Goal: Use online tool/utility: Use online tool/utility

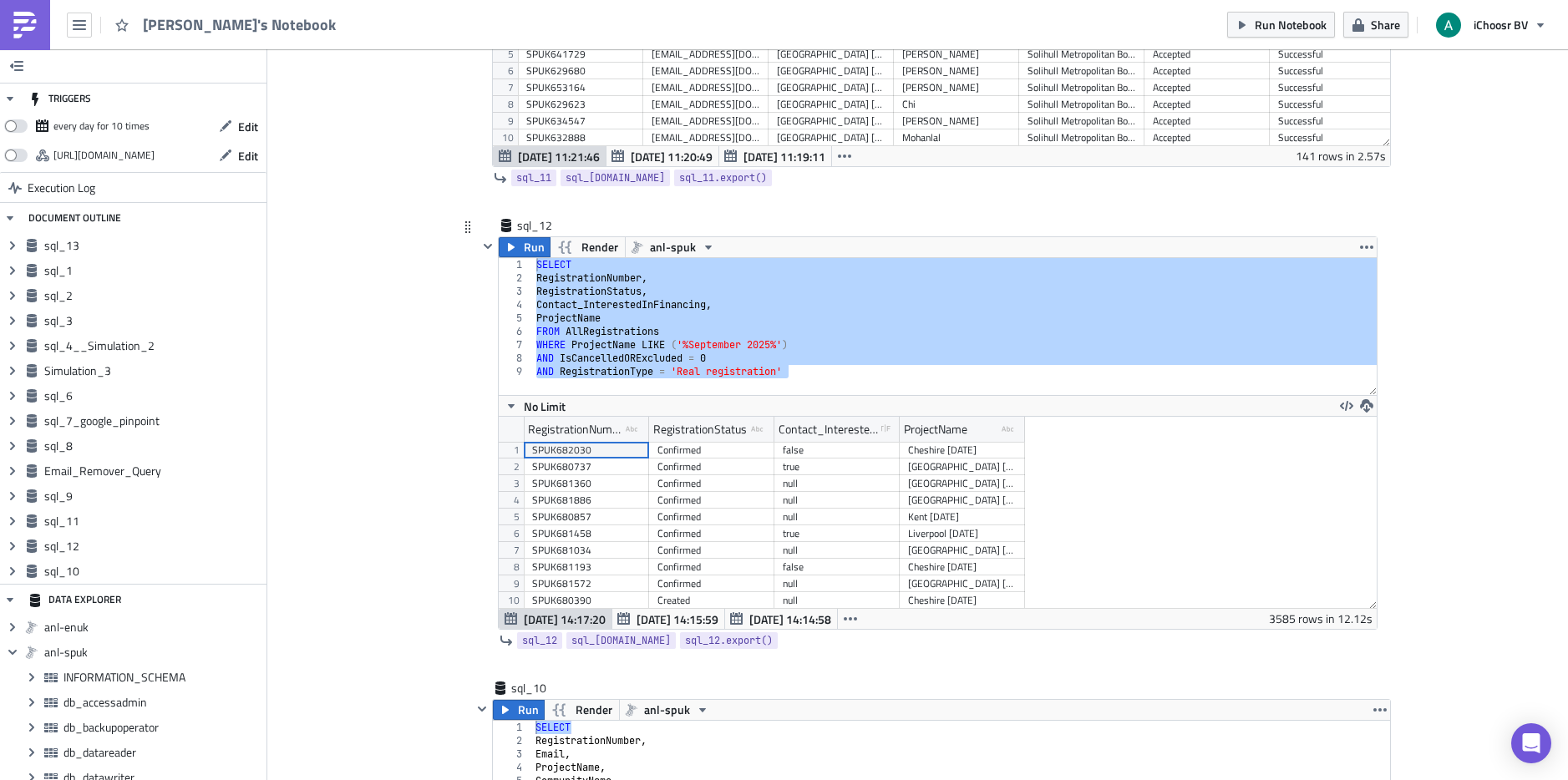
click at [844, 376] on div "SELECT RegistrationNumber , RegistrationStatus , Contact_InterestedInFinancing …" at bounding box center [954, 327] width 844 height 137
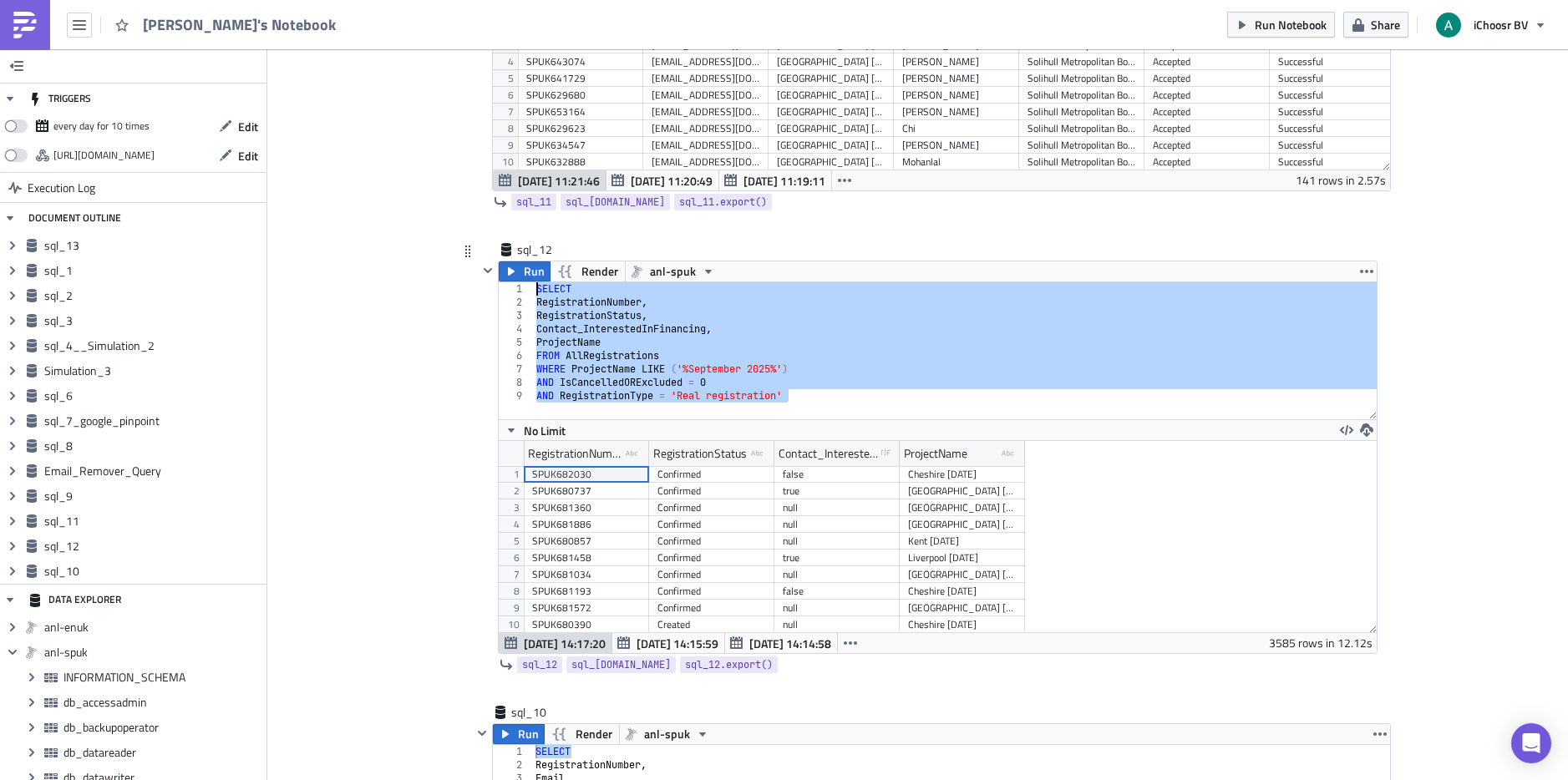
drag, startPoint x: 819, startPoint y: 397, endPoint x: 482, endPoint y: 291, distance: 353.3
click at [482, 291] on div "Run Render anl-spuk AND RegistrationType = 'Real registration' 1 2 3 4 5 6 7 8 …" at bounding box center [927, 458] width 900 height 394
type textarea "SELECT RegistrationNumber,"
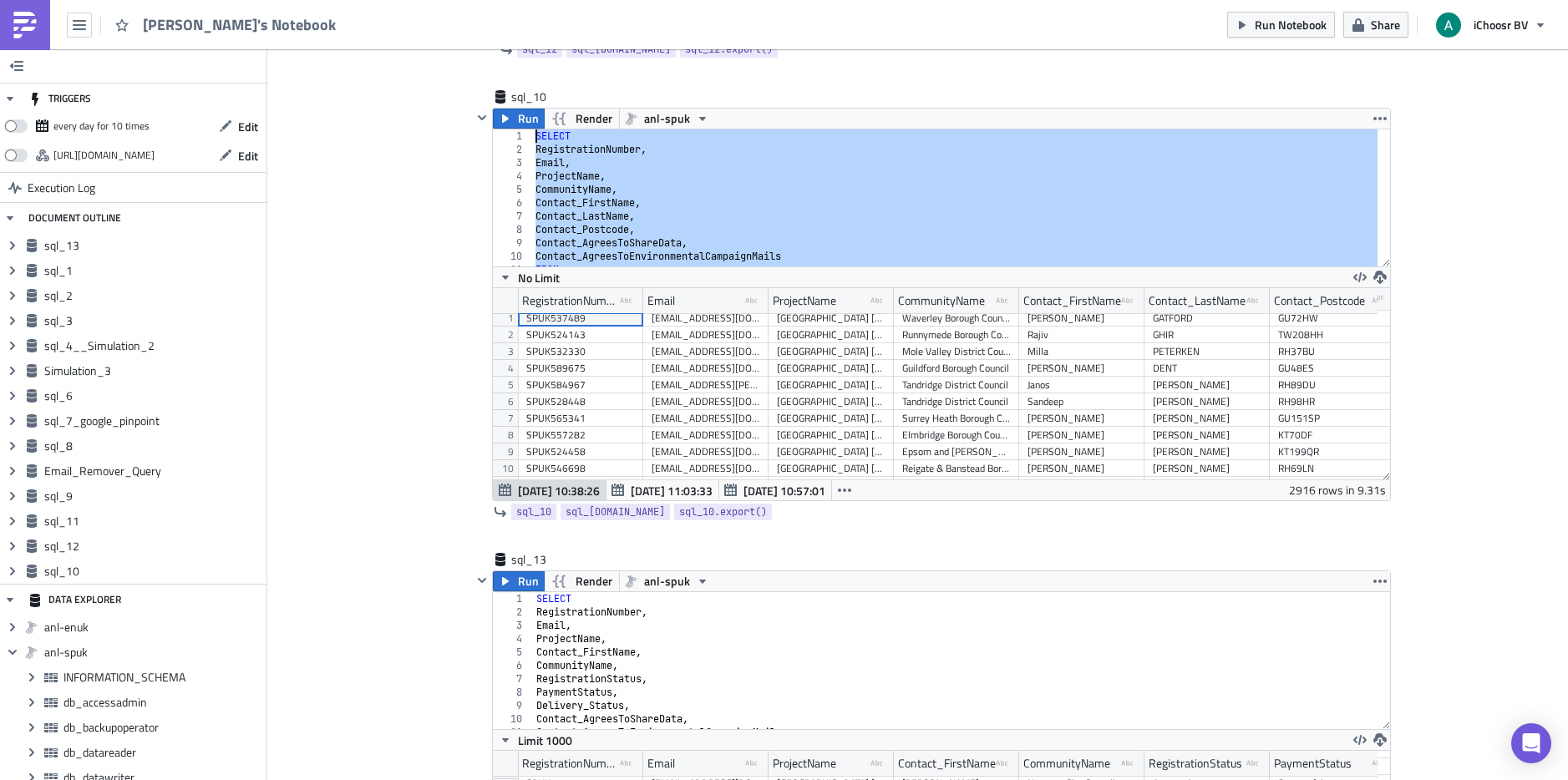
drag, startPoint x: 795, startPoint y: 255, endPoint x: 437, endPoint y: 90, distance: 394.2
type textarea "SELECT RegistrationNumber,"
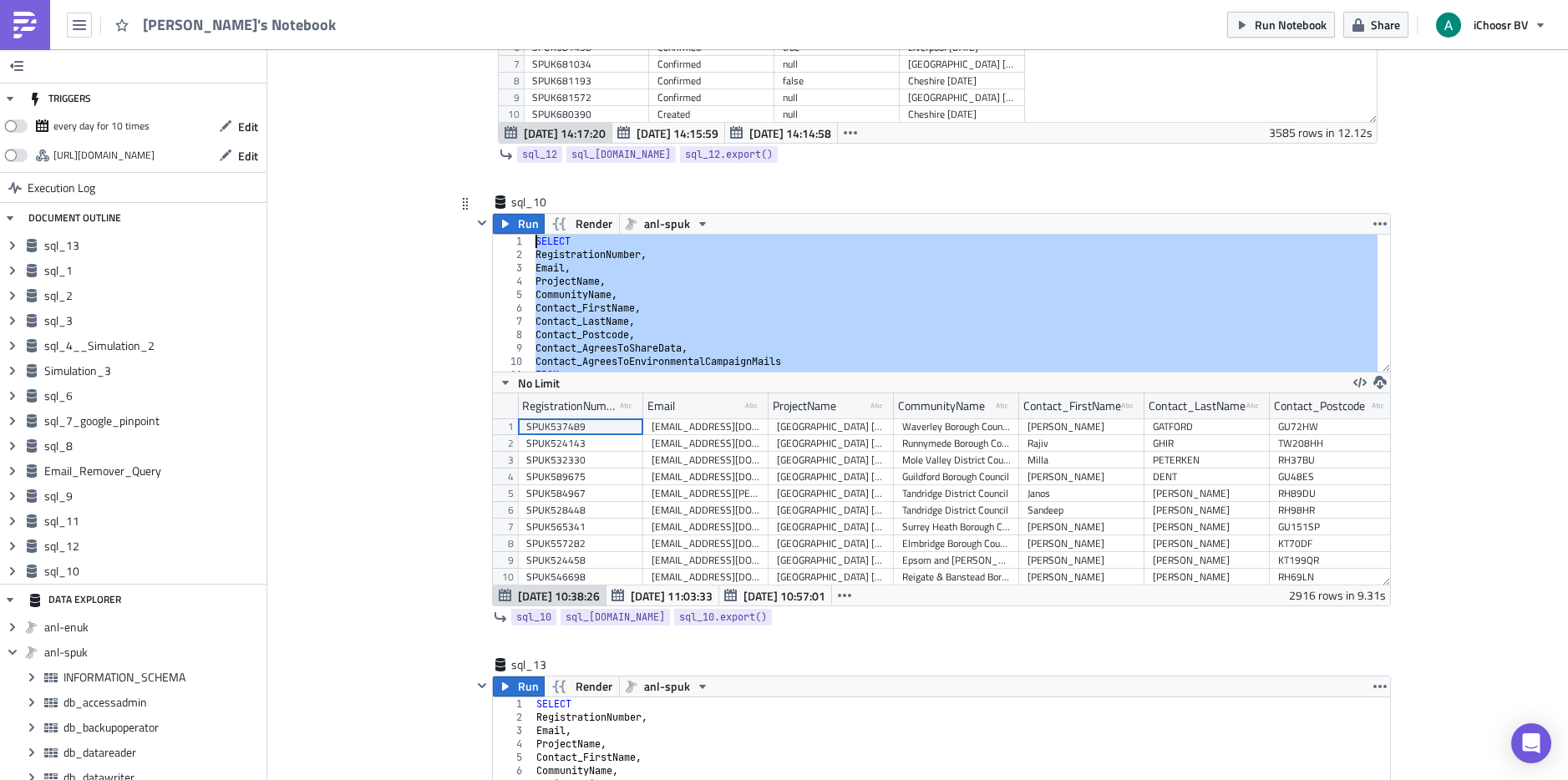
click at [472, 292] on div at bounding box center [482, 410] width 20 height 394
click at [1381, 225] on button "button" at bounding box center [1380, 224] width 20 height 20
click at [1371, 268] on div "Duplicate" at bounding box center [1383, 263] width 111 height 17
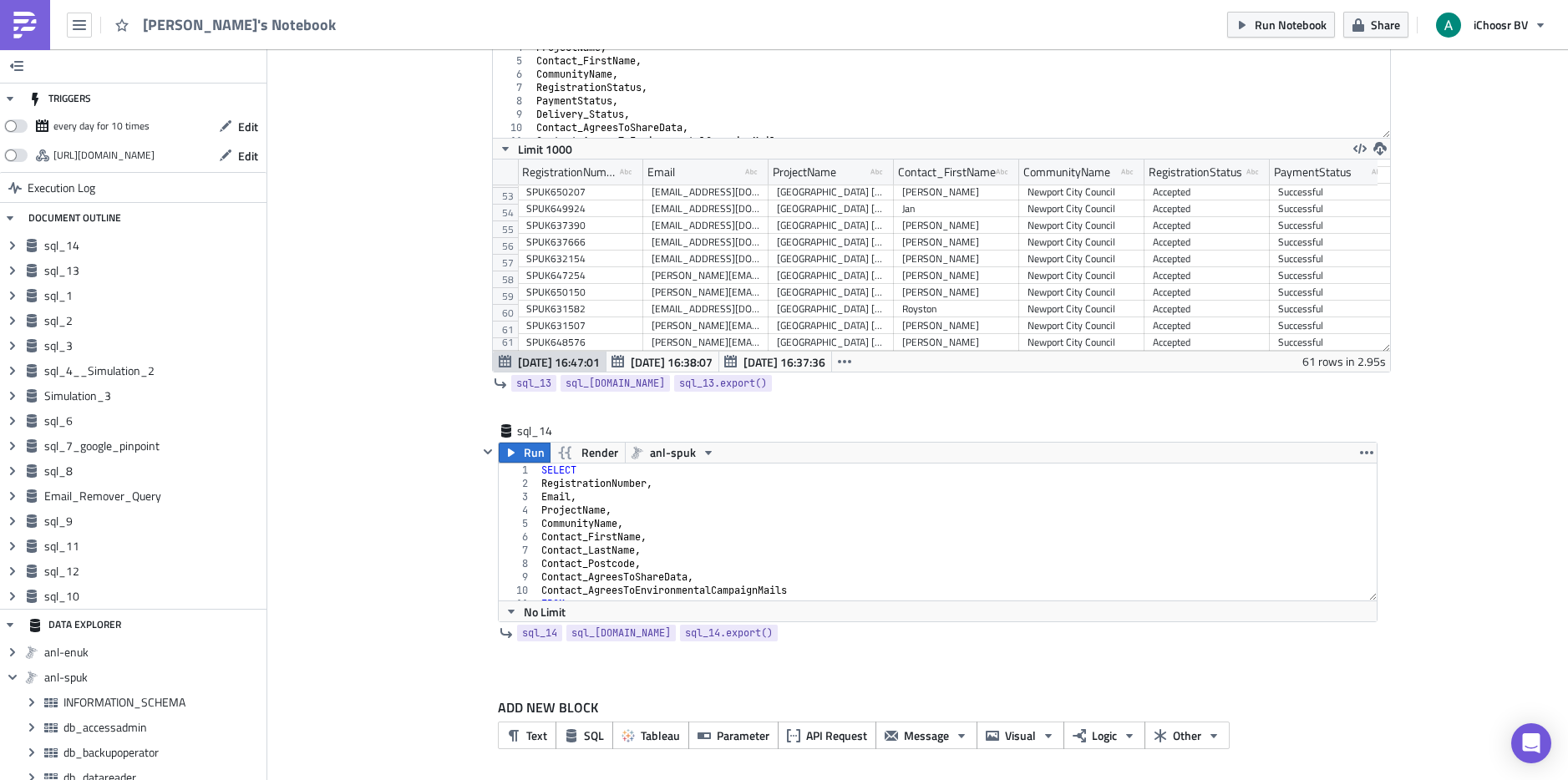
scroll to position [6252, 0]
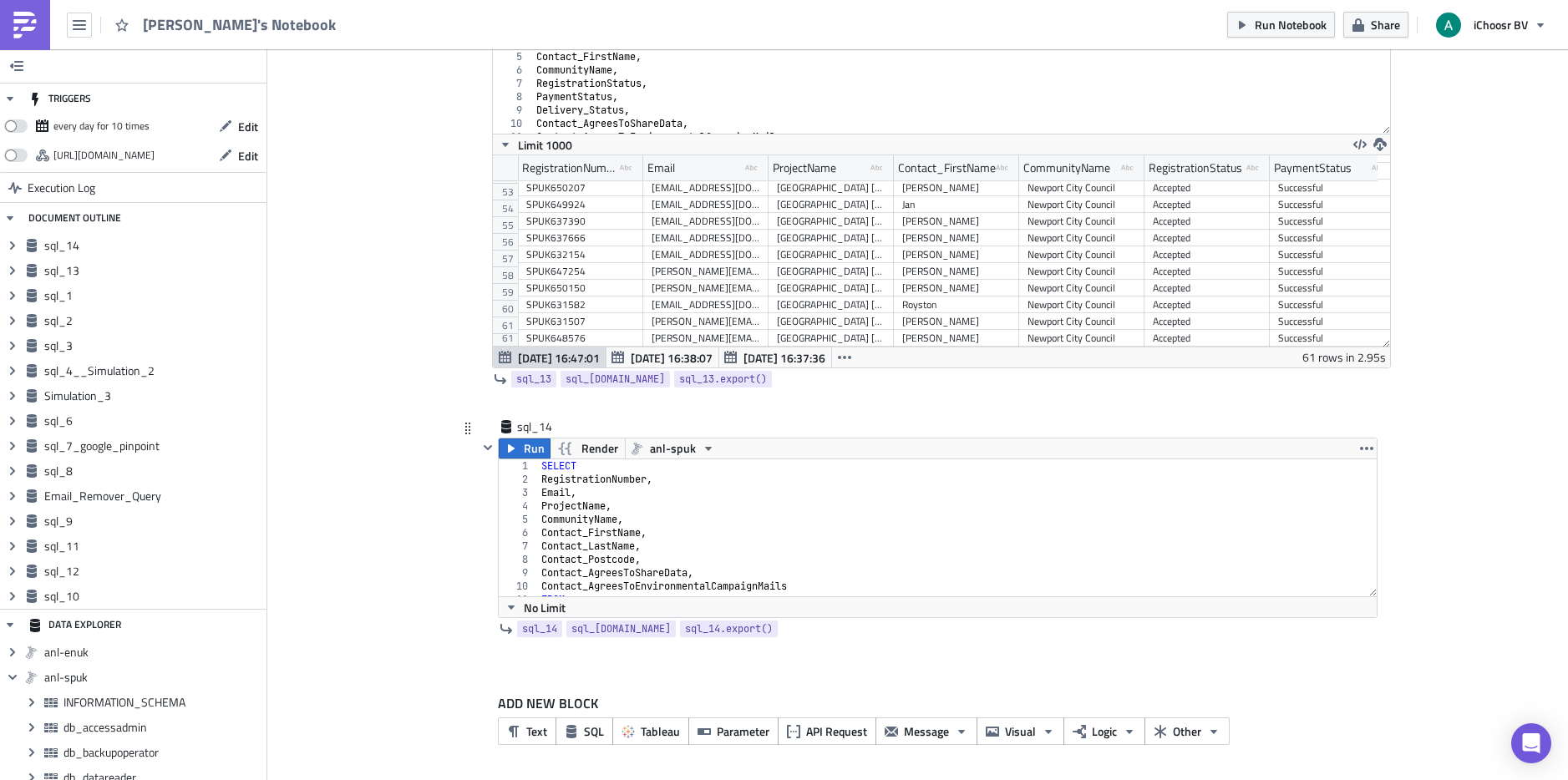
type textarea "CommunityName,"
click at [611, 517] on div "SELECT RegistrationNumber , Email , ProjectName , CommunityName , Contact_First…" at bounding box center [951, 541] width 826 height 163
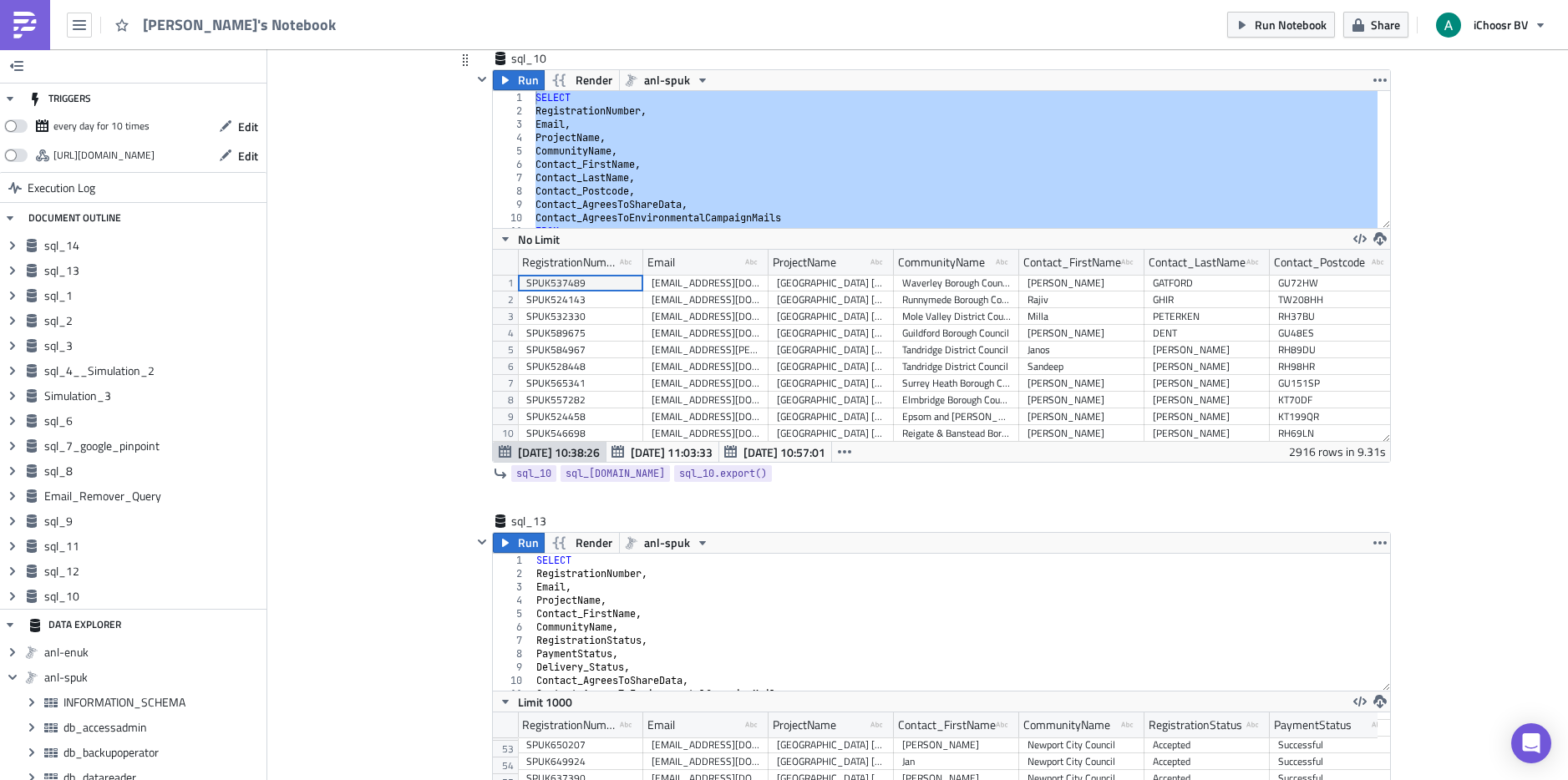
scroll to position [5669, 0]
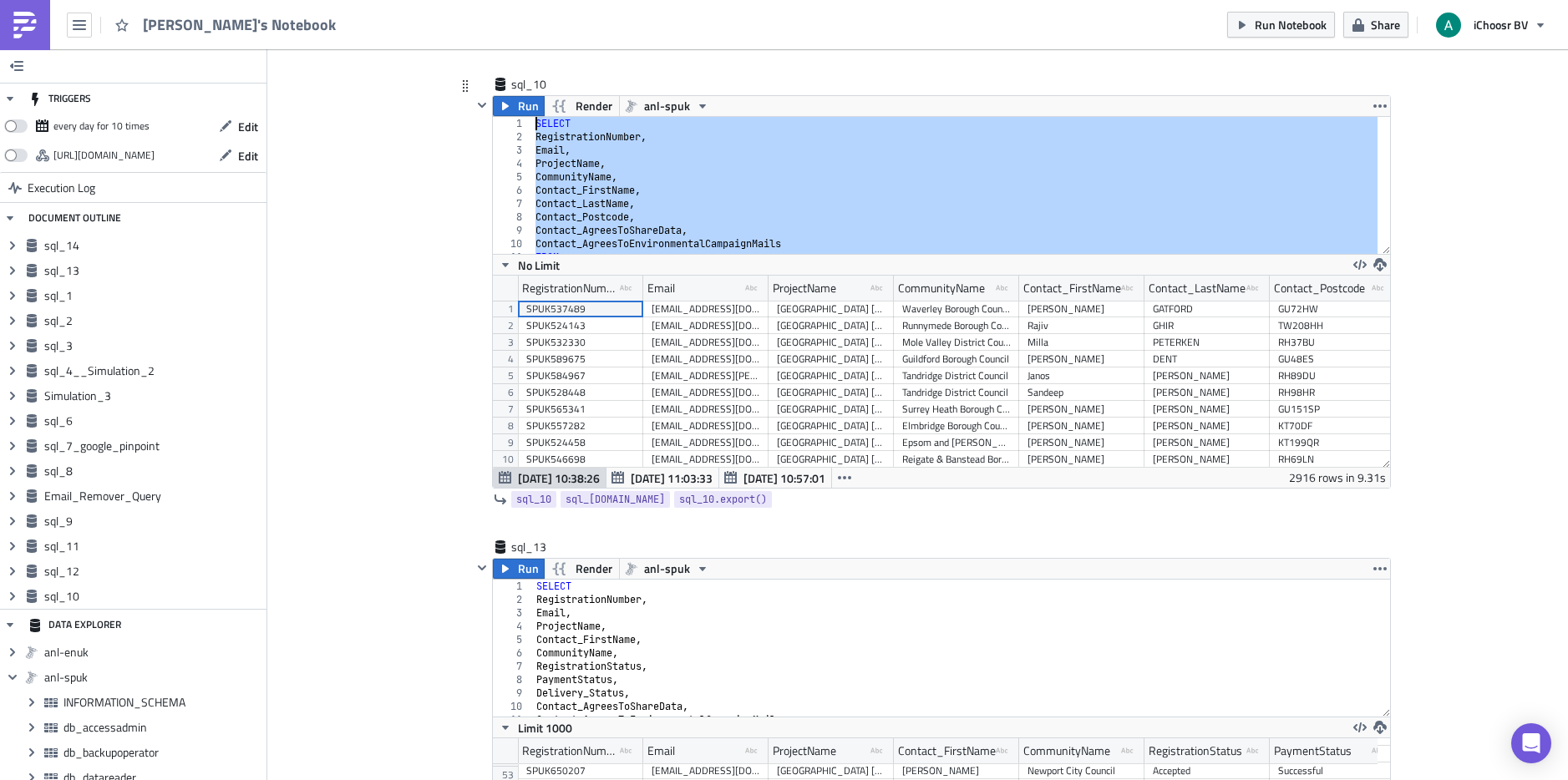
click at [664, 208] on div "SELECT RegistrationNumber , Email , ProjectName , CommunityName , Contact_First…" at bounding box center [955, 199] width 846 height 163
type textarea "Contact_LastName,"
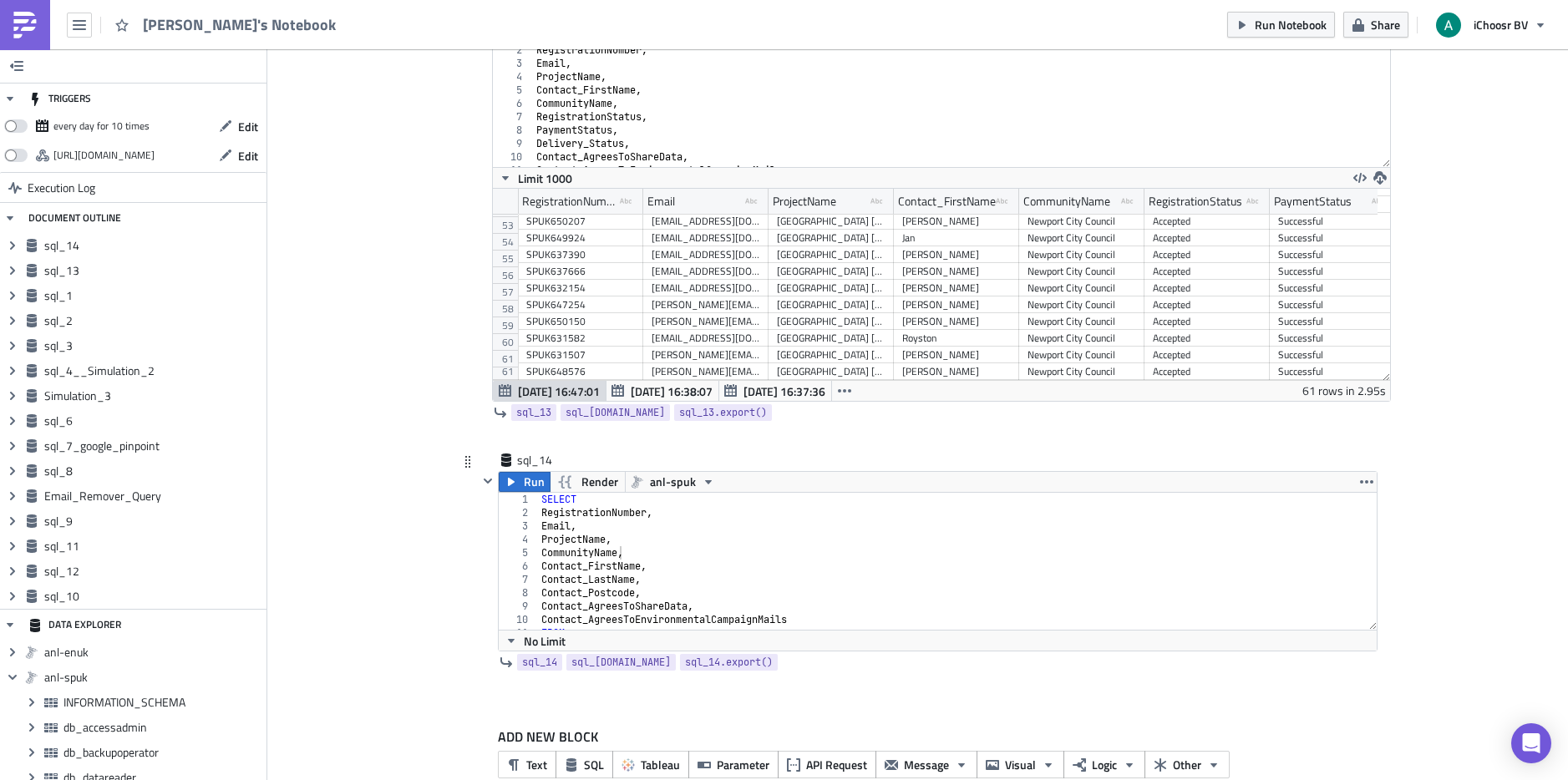
scroll to position [6252, 0]
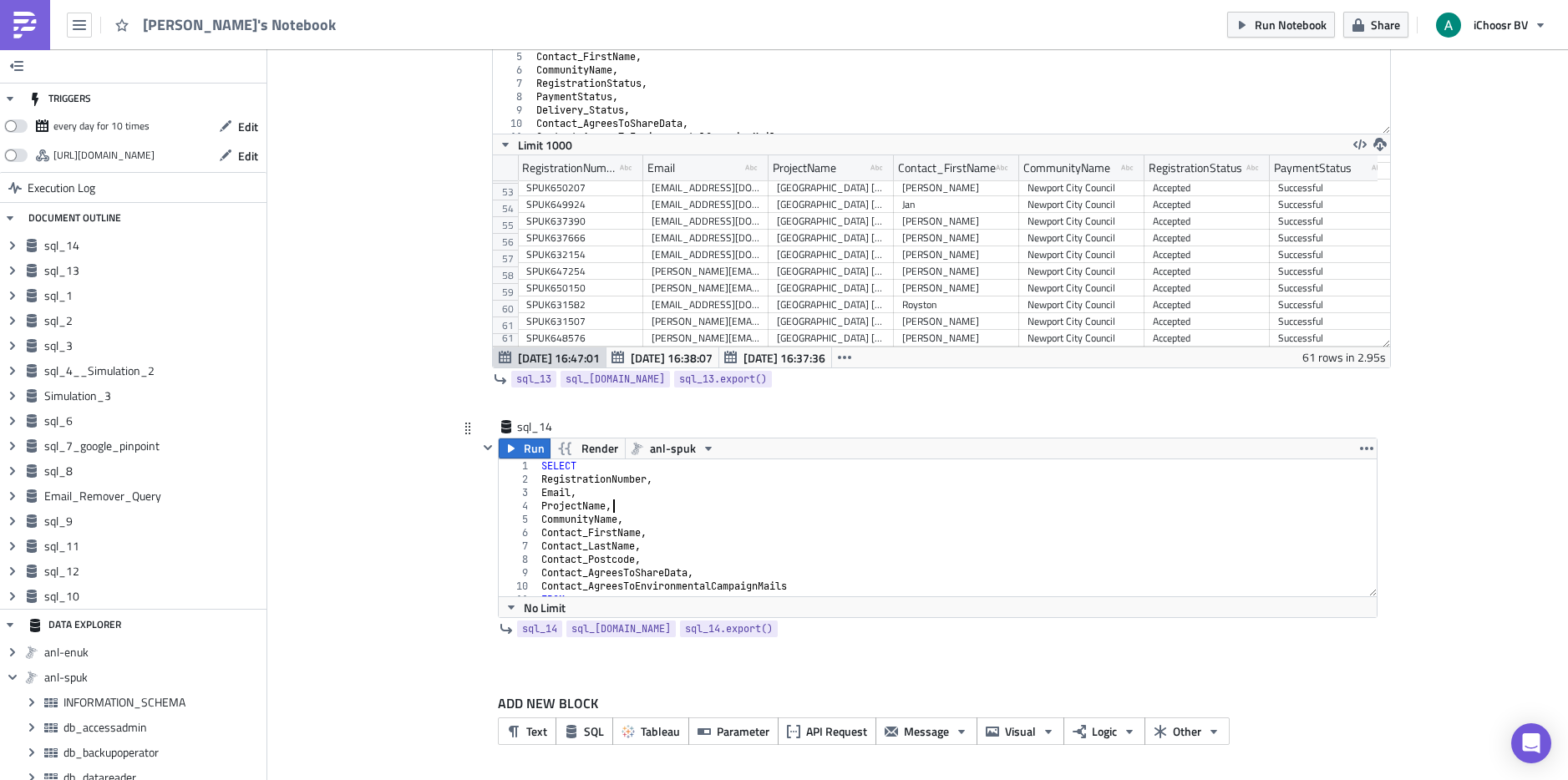
click at [621, 512] on div "SELECT RegistrationNumber , Email , ProjectName , CommunityName , Contact_First…" at bounding box center [951, 541] width 826 height 163
drag, startPoint x: 578, startPoint y: 487, endPoint x: 536, endPoint y: 490, distance: 42.1
click at [538, 490] on div "SELECT RegistrationNumber , Email , ProjectName , CommunityName , Contact_First…" at bounding box center [951, 541] width 826 height 163
type textarea "Email,"
click at [622, 507] on div "SELECT RegistrationNumber , ProjectName , CommunityName , Contact_FirstName , C…" at bounding box center [951, 541] width 826 height 163
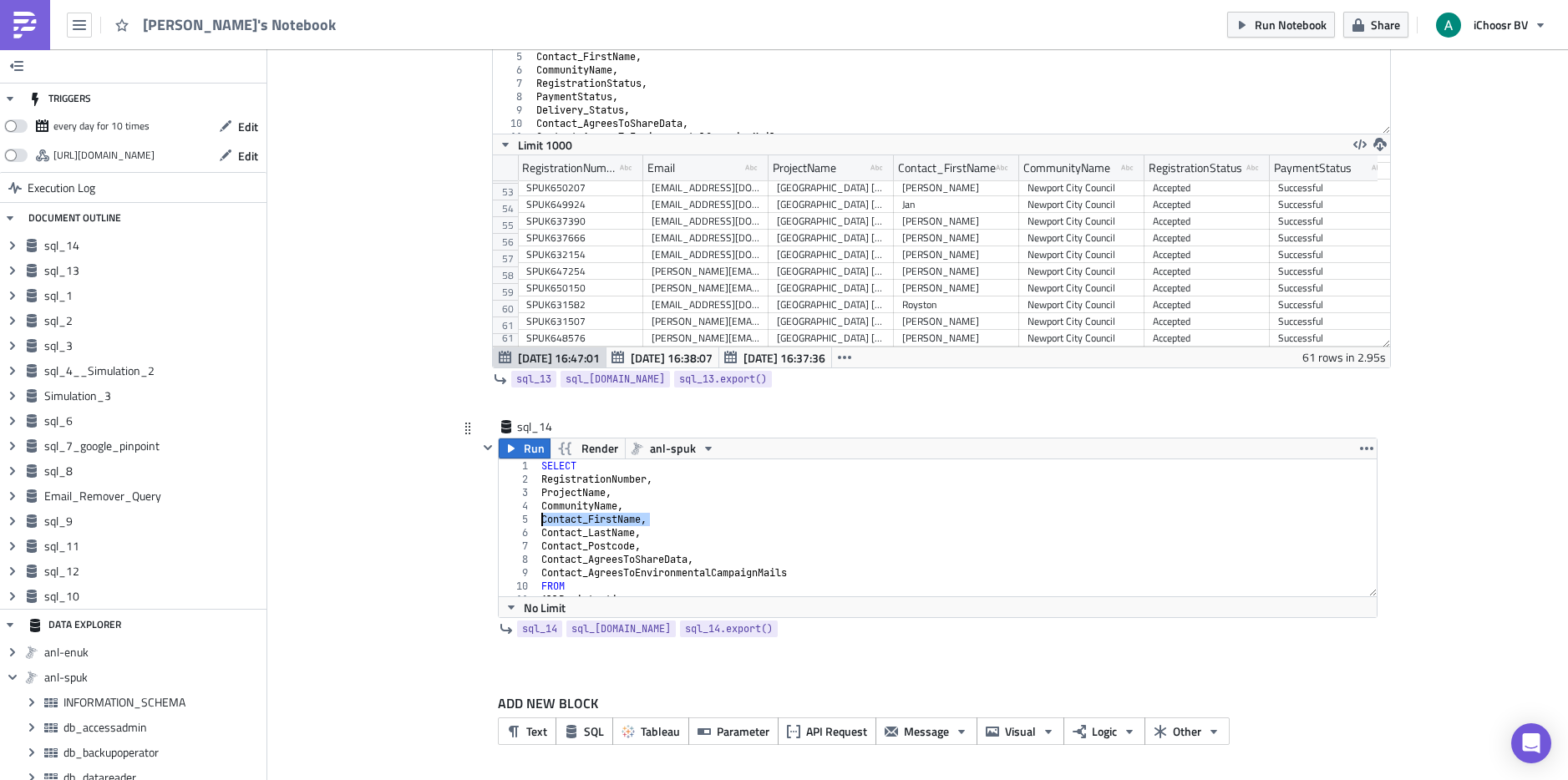
drag, startPoint x: 648, startPoint y: 522, endPoint x: 535, endPoint y: 524, distance: 113.0
click at [538, 524] on div "SELECT RegistrationNumber , ProjectName , CommunityName , Contact_FirstName , C…" at bounding box center [951, 541] width 826 height 163
type textarea "Contact_FirstName,"
drag, startPoint x: 636, startPoint y: 523, endPoint x: 535, endPoint y: 519, distance: 101.1
click at [538, 519] on div "SELECT RegistrationNumber , ProjectName , CommunityName , Contact_LastName , Co…" at bounding box center [951, 541] width 826 height 163
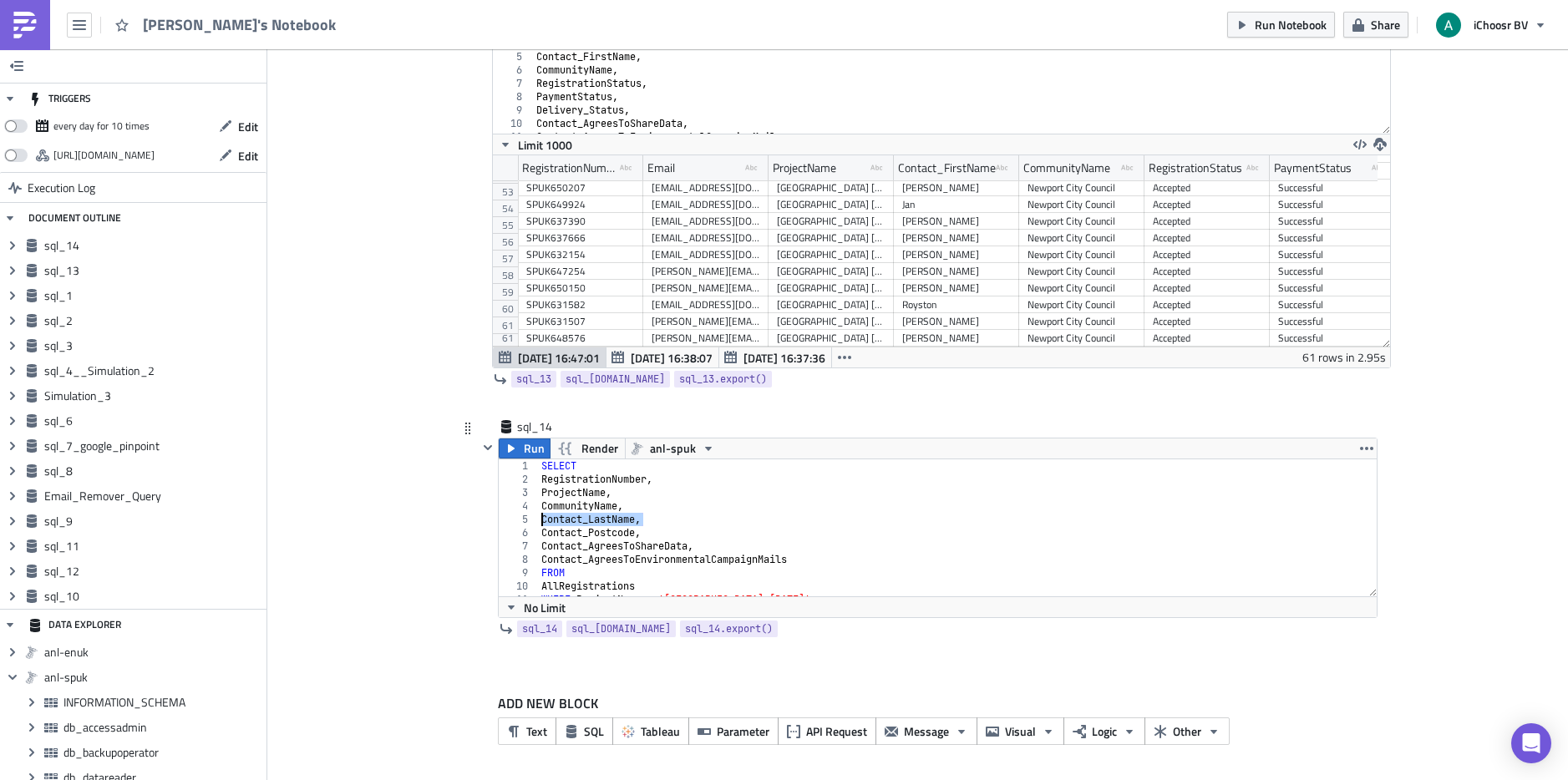
type textarea "Contact_LastName,"
drag, startPoint x: 645, startPoint y: 521, endPoint x: 534, endPoint y: 516, distance: 111.1
click at [538, 516] on div "SELECT RegistrationNumber , ProjectName , CommunityName , Contact_Postcode , Co…" at bounding box center [951, 541] width 826 height 163
type textarea "Contact_Postcode,"
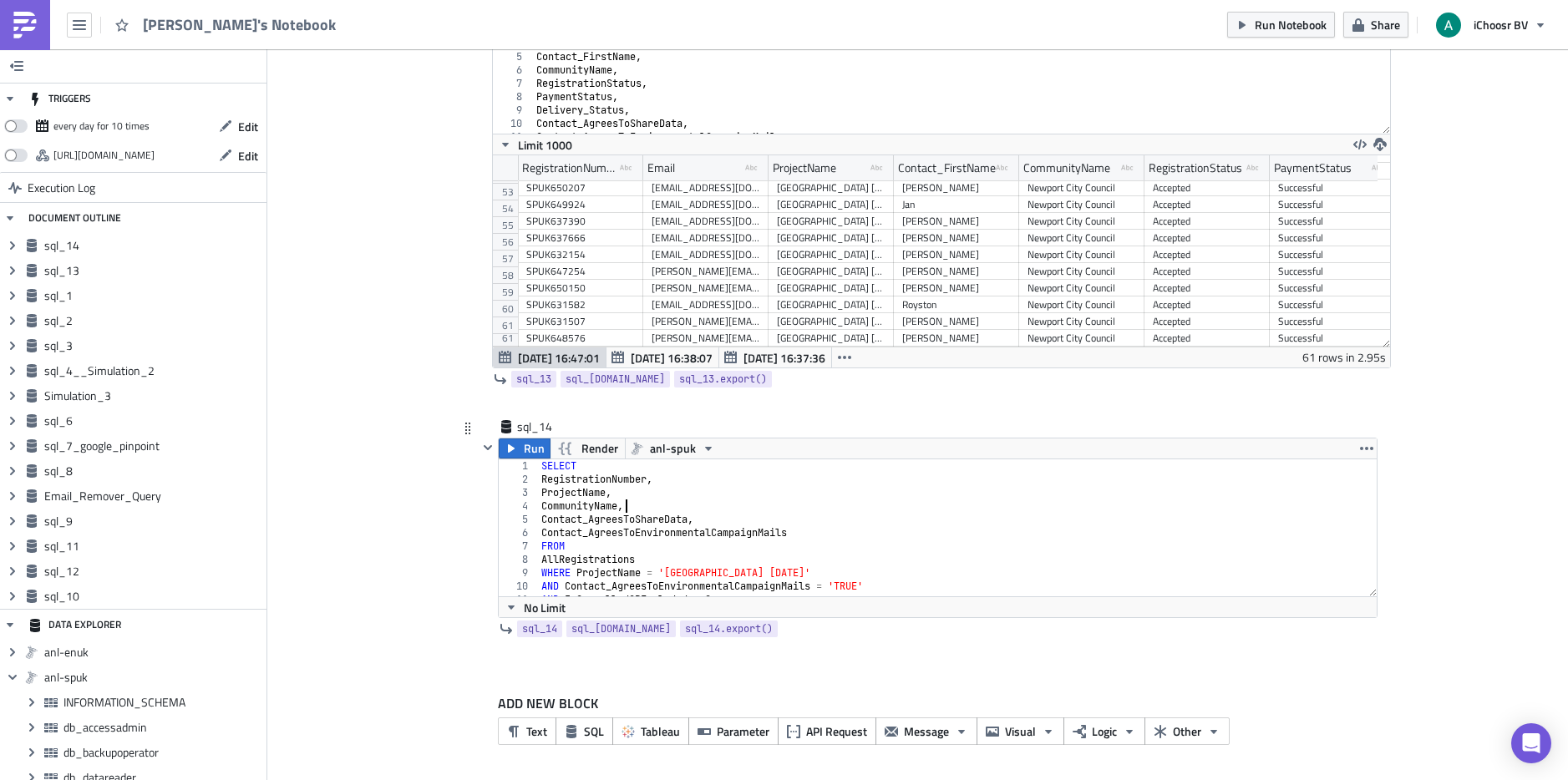
scroll to position [0, 0]
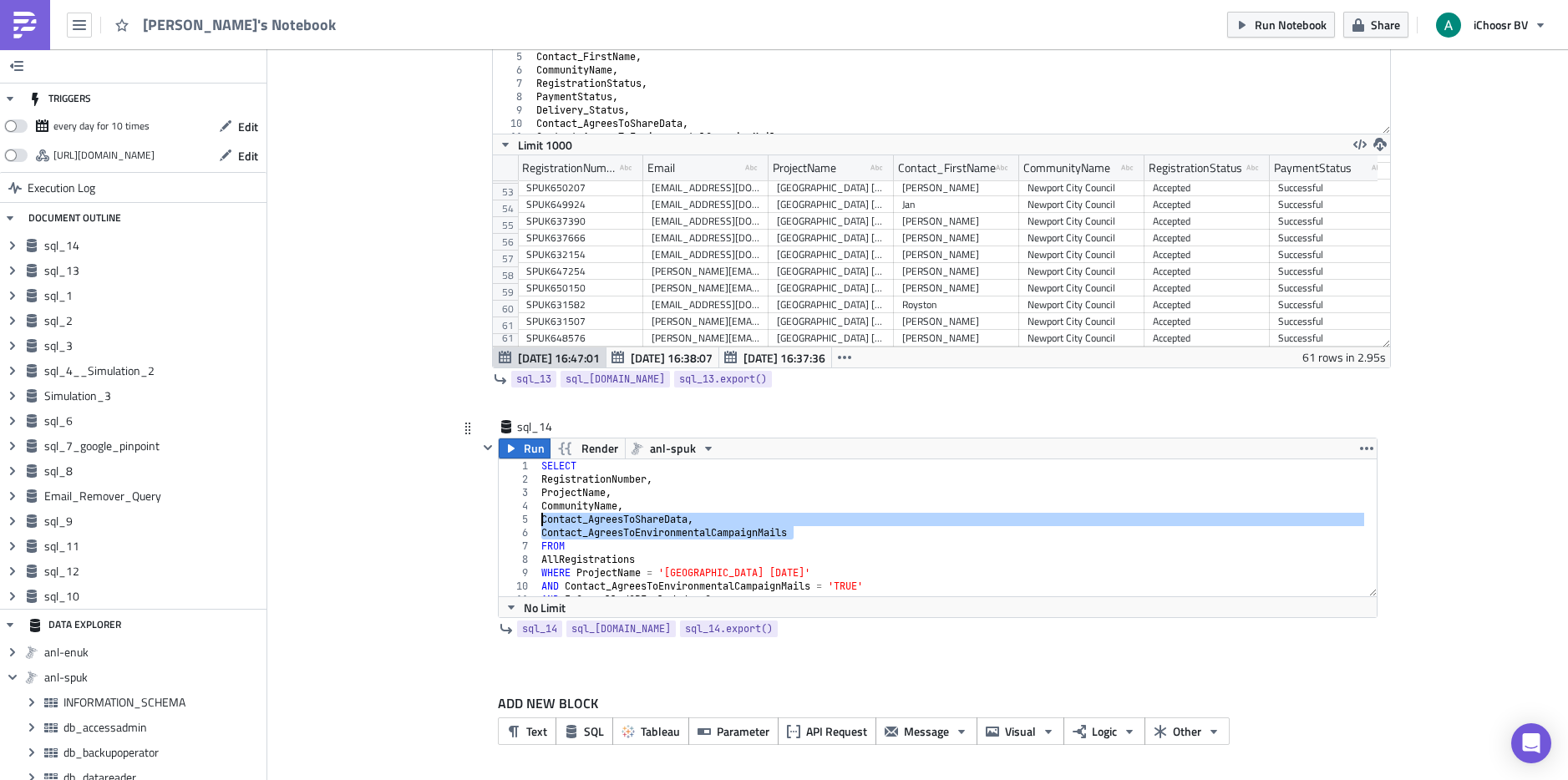
drag, startPoint x: 820, startPoint y: 534, endPoint x: 506, endPoint y: 515, distance: 314.6
click at [506, 515] on div "CommunityName, 1 2 3 4 5 6 7 8 9 10 11 12 SELECT RegistrationNumber , ProjectNa…" at bounding box center [938, 528] width 878 height 137
type textarea "Contact_AgreesToShareData, Contact_AgreesToEnvironmentalCampaignMails"
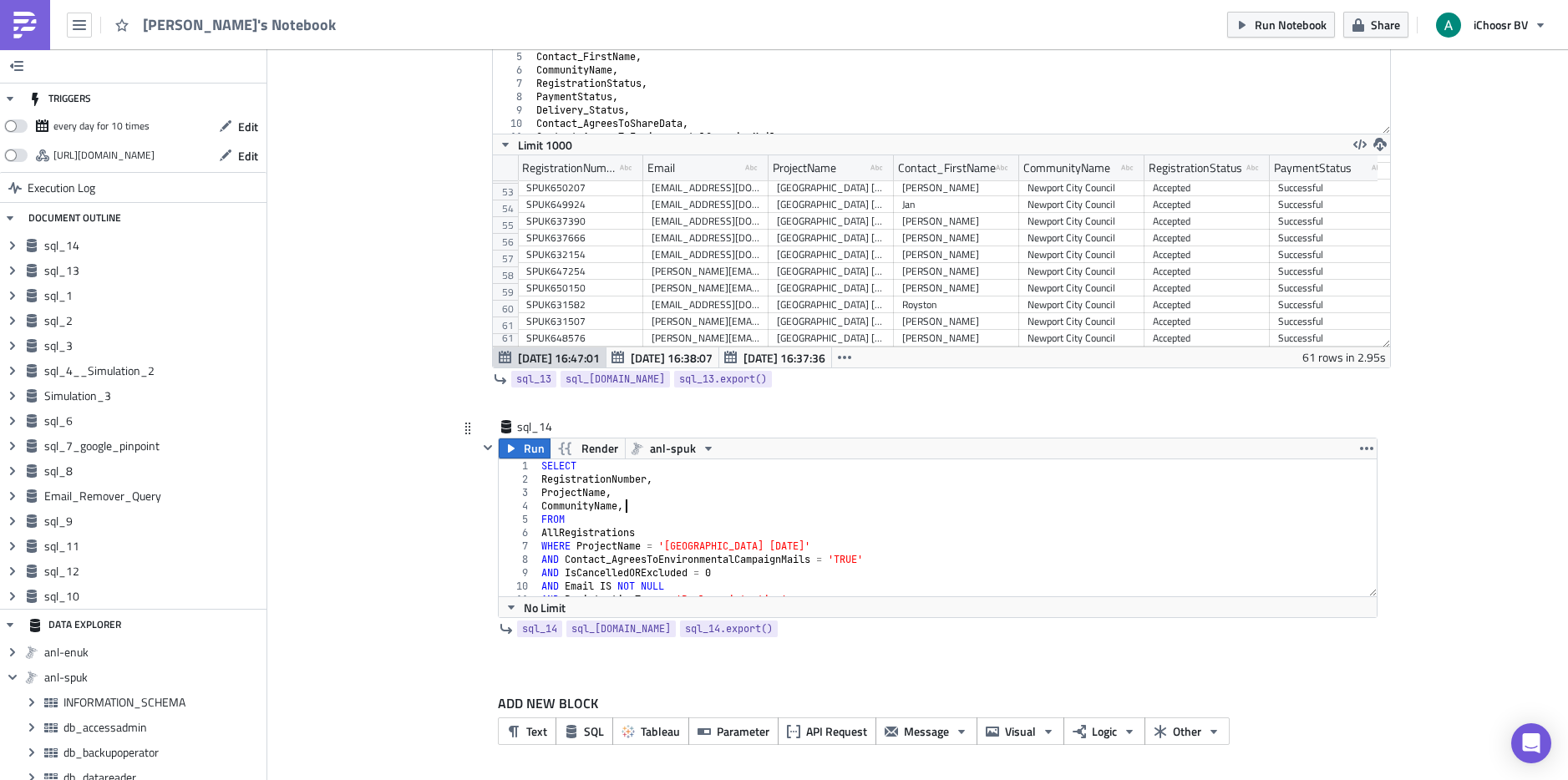
scroll to position [23, 0]
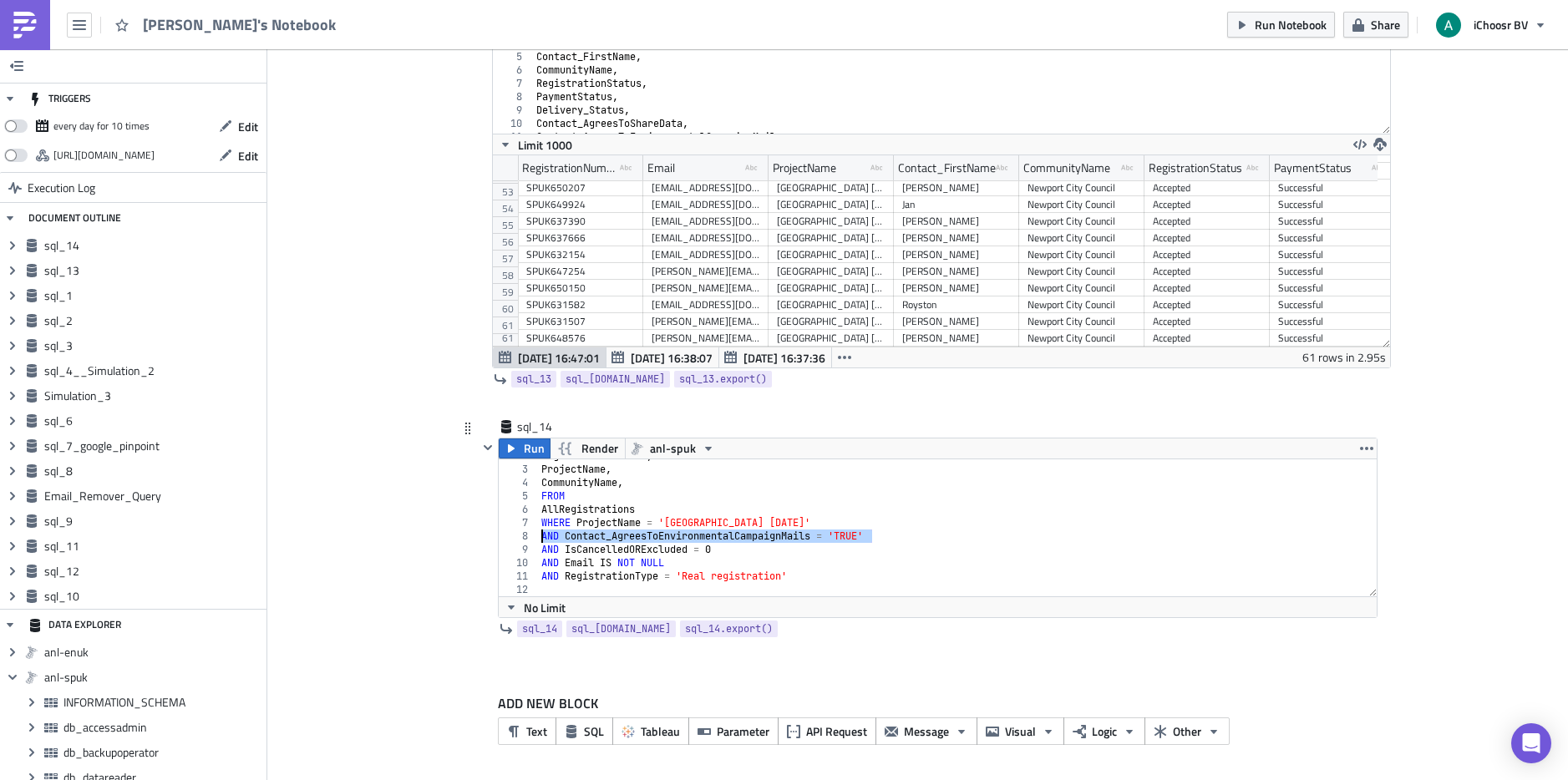
drag, startPoint x: 878, startPoint y: 539, endPoint x: 523, endPoint y: 538, distance: 355.0
click at [523, 538] on div "CommunityName, 2 3 4 5 6 7 8 9 10 11 12 RegistrationNumber , ProjectName , Comm…" at bounding box center [938, 528] width 878 height 137
click at [746, 551] on div "RegistrationNumber , ProjectName , CommunityName , FROM AllRegistrations WHERE …" at bounding box center [951, 531] width 826 height 163
click at [727, 554] on div "RegistrationNumber , ProjectName , CommunityName , FROM AllRegistrations WHERE …" at bounding box center [951, 531] width 826 height 163
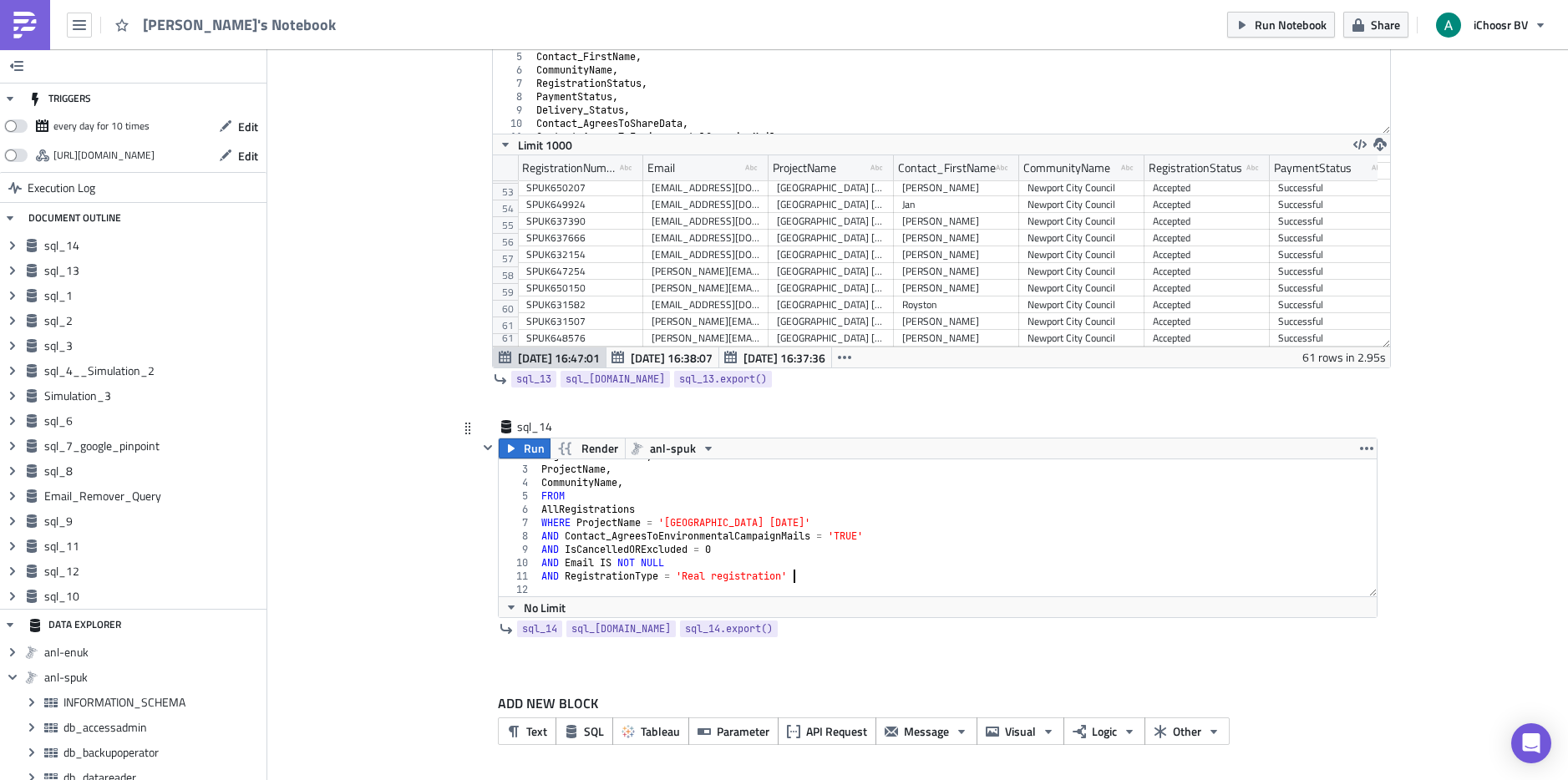
click at [793, 578] on div "RegistrationNumber , ProjectName , CommunityName , FROM AllRegistrations WHERE …" at bounding box center [951, 531] width 826 height 163
click at [779, 525] on div "RegistrationNumber , ProjectName , CommunityName , FROM AllRegistrations WHERE …" at bounding box center [951, 531] width 826 height 163
drag, startPoint x: 877, startPoint y: 543, endPoint x: 524, endPoint y: 534, distance: 353.1
click at [524, 534] on div "WHERE ProjectName = '[GEOGRAPHIC_DATA] [DATE]' 2 3 4 5 6 7 8 9 10 11 12 Registr…" at bounding box center [938, 528] width 878 height 137
type textarea "AND Contact_AgreesToEnvironmentalCampaignMails = 'TRUE'"
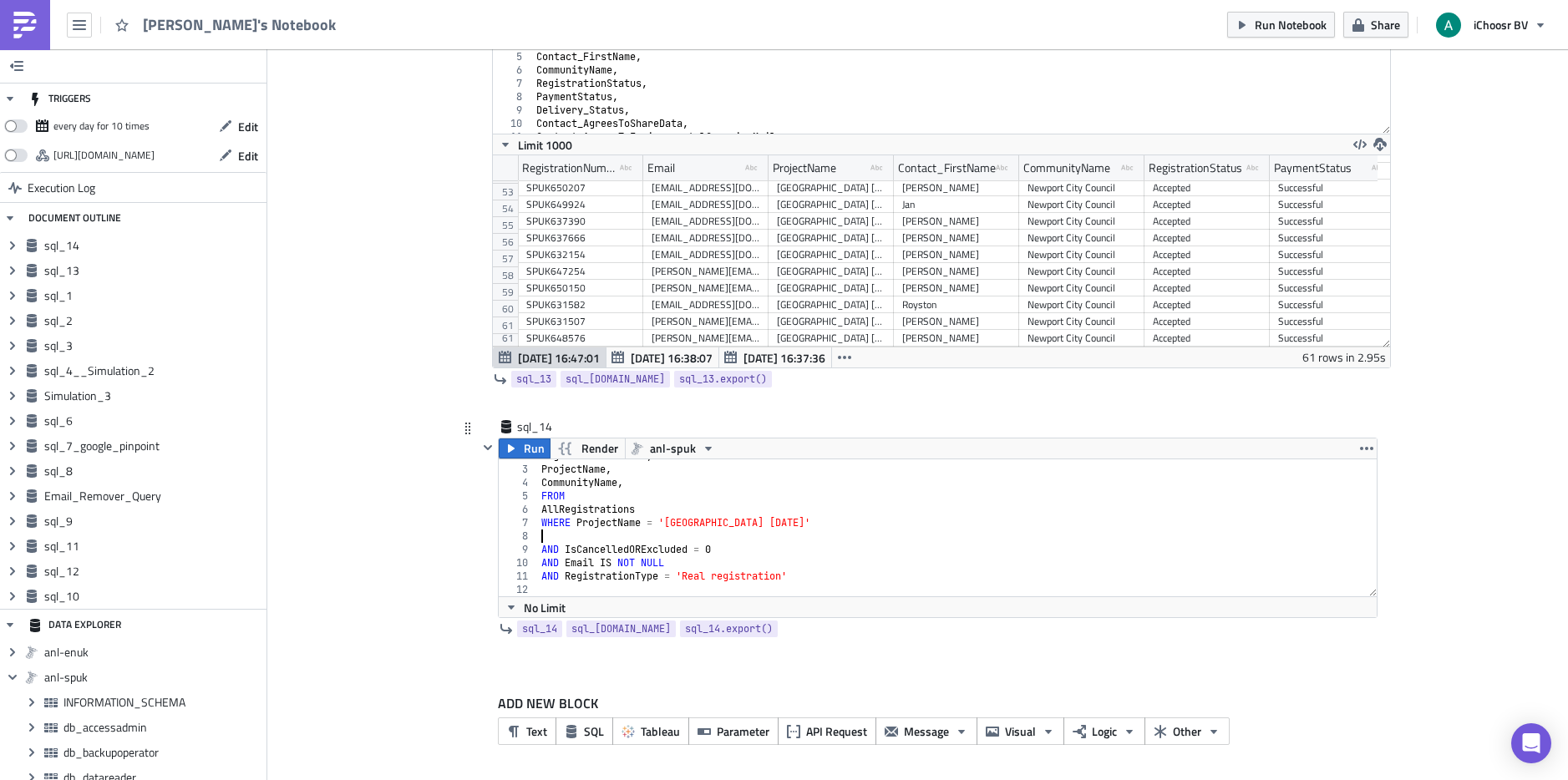
scroll to position [10, 0]
click at [727, 549] on div "SELECT RegistrationNumber , ProjectName , CommunityName , FROM AllRegistrations…" at bounding box center [951, 531] width 826 height 163
drag, startPoint x: 799, startPoint y: 578, endPoint x: 516, endPoint y: 574, distance: 283.0
click at [516, 574] on div "AND IsCancelledORExcluded = 0 1 2 3 4 5 6 7 8 9 10 11 SELECT RegistrationNumber…" at bounding box center [938, 528] width 878 height 137
click at [685, 564] on div "SELECT RegistrationNumber , ProjectName , CommunityName , FROM AllRegistrations…" at bounding box center [951, 531] width 826 height 163
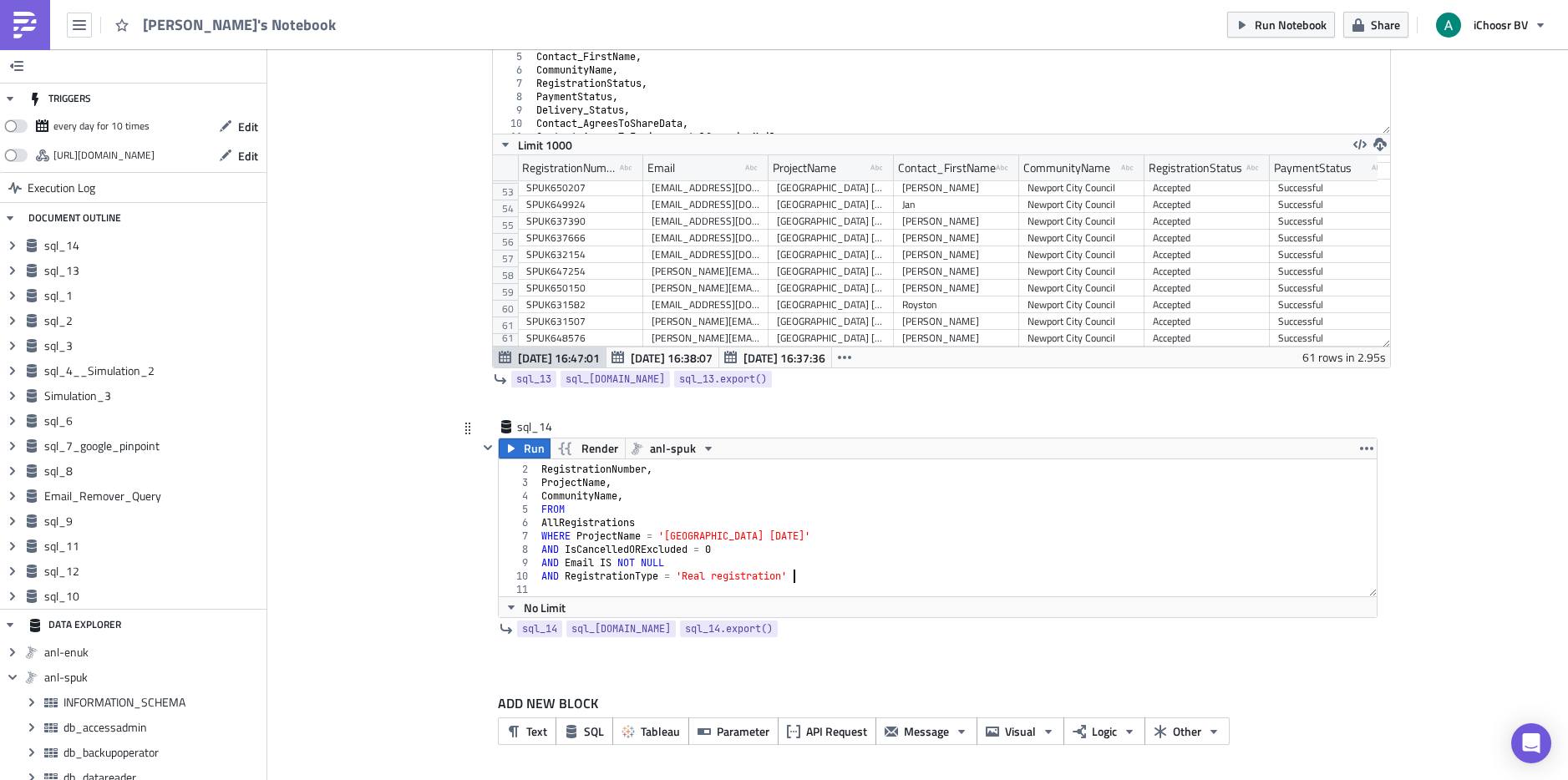
click at [804, 577] on div "SELECT RegistrationNumber , ProjectName , CommunityName , FROM AllRegistrations…" at bounding box center [951, 531] width 826 height 163
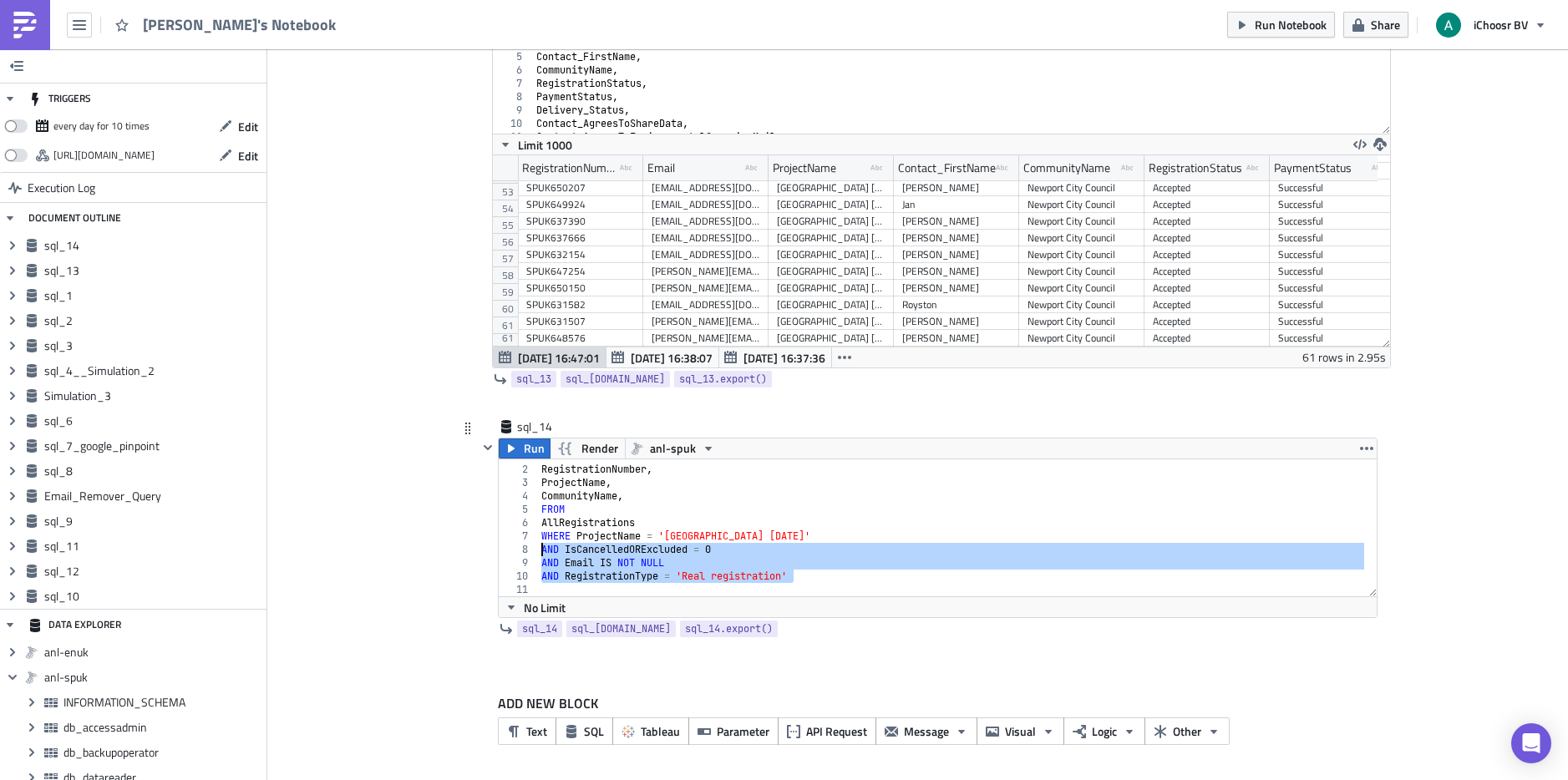
drag, startPoint x: 804, startPoint y: 578, endPoint x: 521, endPoint y: 552, distance: 284.2
click at [521, 552] on div "AND RegistrationType = 'Real registration' 1 2 3 4 5 6 7 8 9 10 11 SELECT Regis…" at bounding box center [938, 528] width 878 height 137
type textarea "AND IsCancelledORExcluded = 0 AND Email IS NOT NULL"
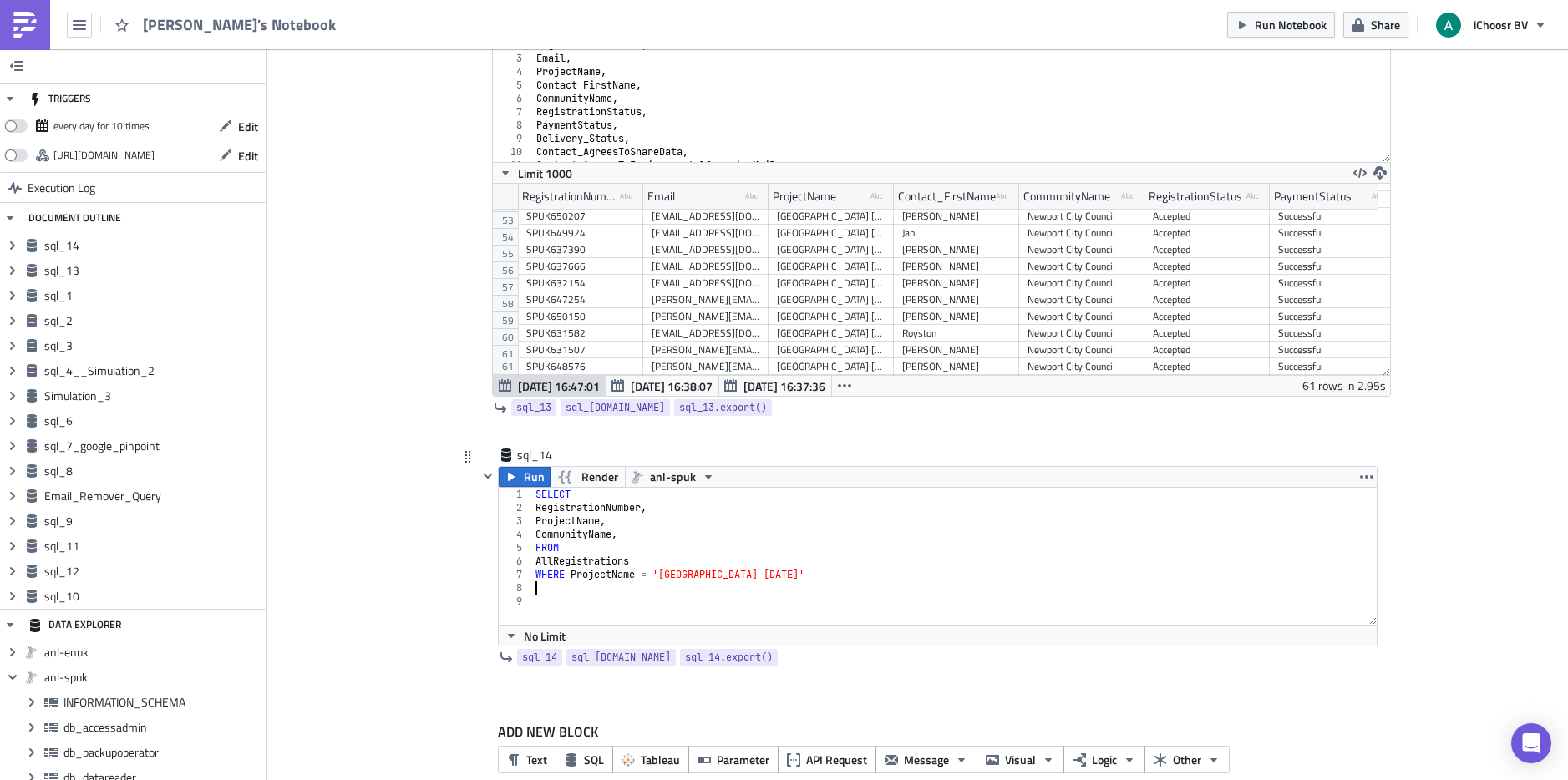
scroll to position [6223, 0]
click at [569, 596] on div "SELECT RegistrationNumber , ProjectName , CommunityName , FROM AllRegistrations…" at bounding box center [955, 570] width 845 height 163
click at [566, 604] on div "SELECT RegistrationNumber , ProjectName , CommunityName , FROM AllRegistrations…" at bounding box center [955, 570] width 845 height 163
click at [563, 590] on div "SELECT RegistrationNumber , ProjectName , CommunityName , FROM AllRegistrations…" at bounding box center [955, 570] width 845 height 163
click at [566, 607] on div "SELECT RegistrationNumber , ProjectName , CommunityName , FROM AllRegistrations…" at bounding box center [955, 570] width 845 height 163
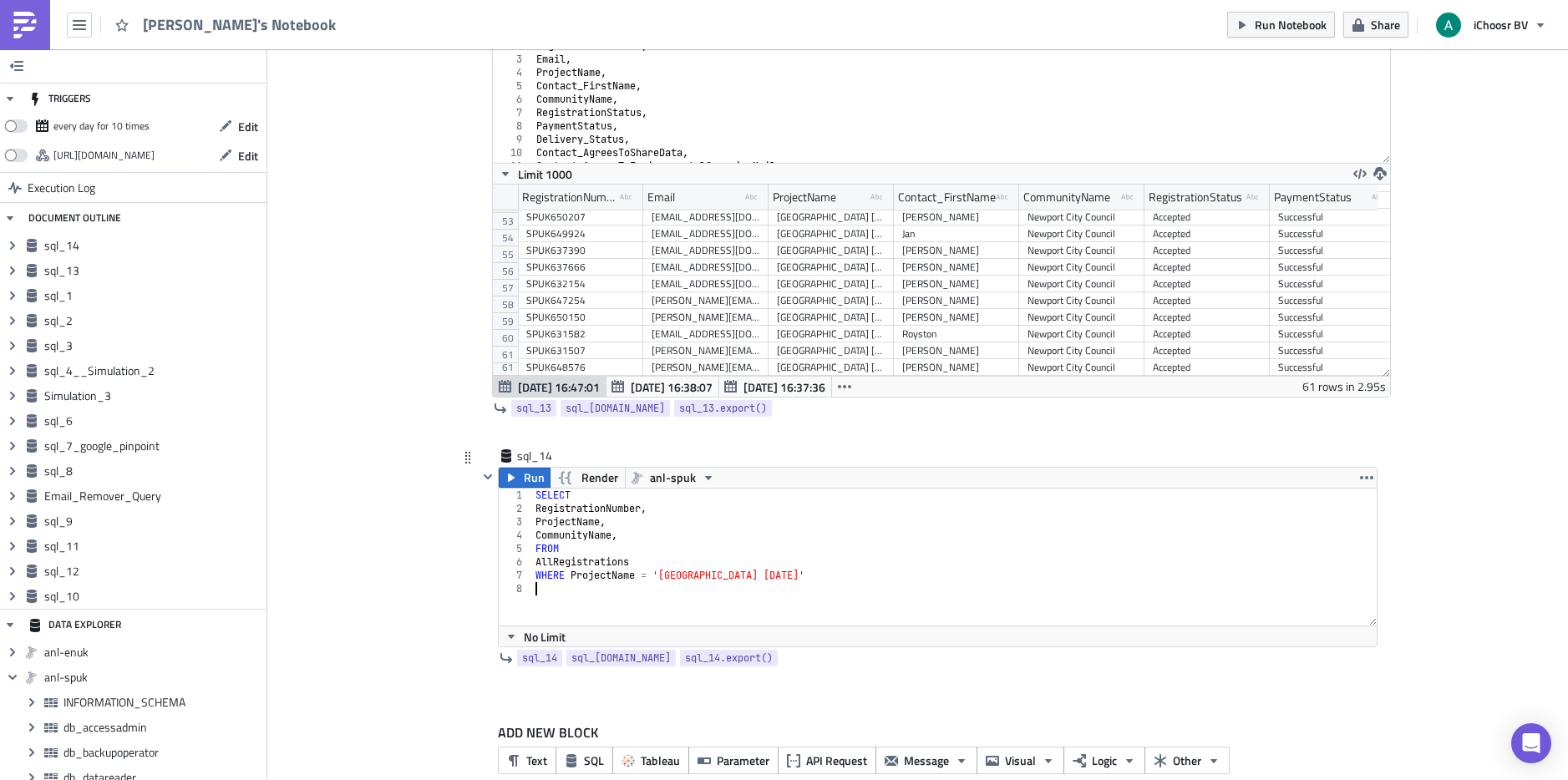
type textarea "WHERE ProjectName = '[GEOGRAPHIC_DATA] [DATE]'"
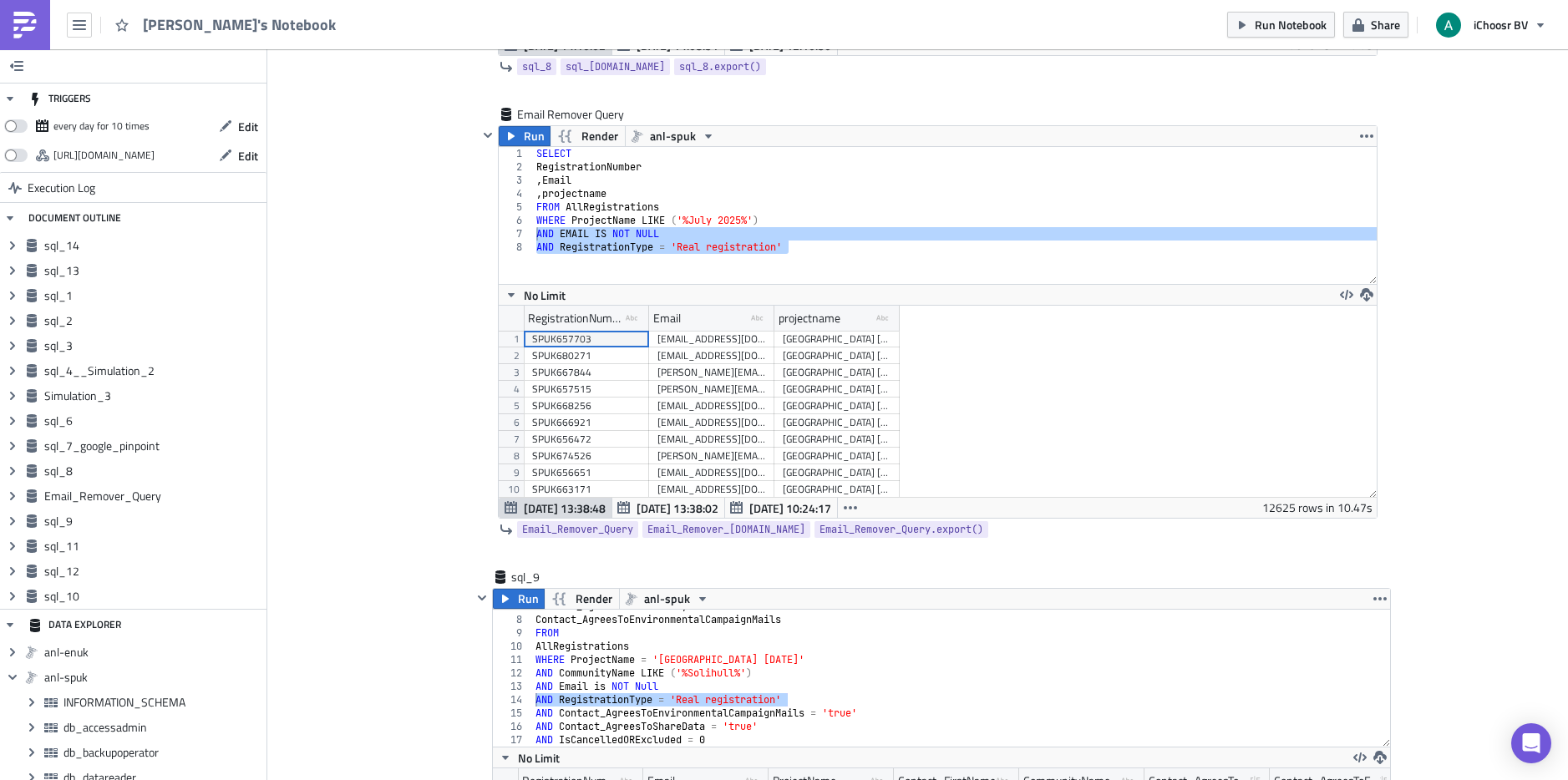
scroll to position [3788, 0]
click at [792, 220] on div "SELECT RegistrationNumber , Email , projectname FROM AllRegistrations WHERE Pro…" at bounding box center [954, 228] width 844 height 163
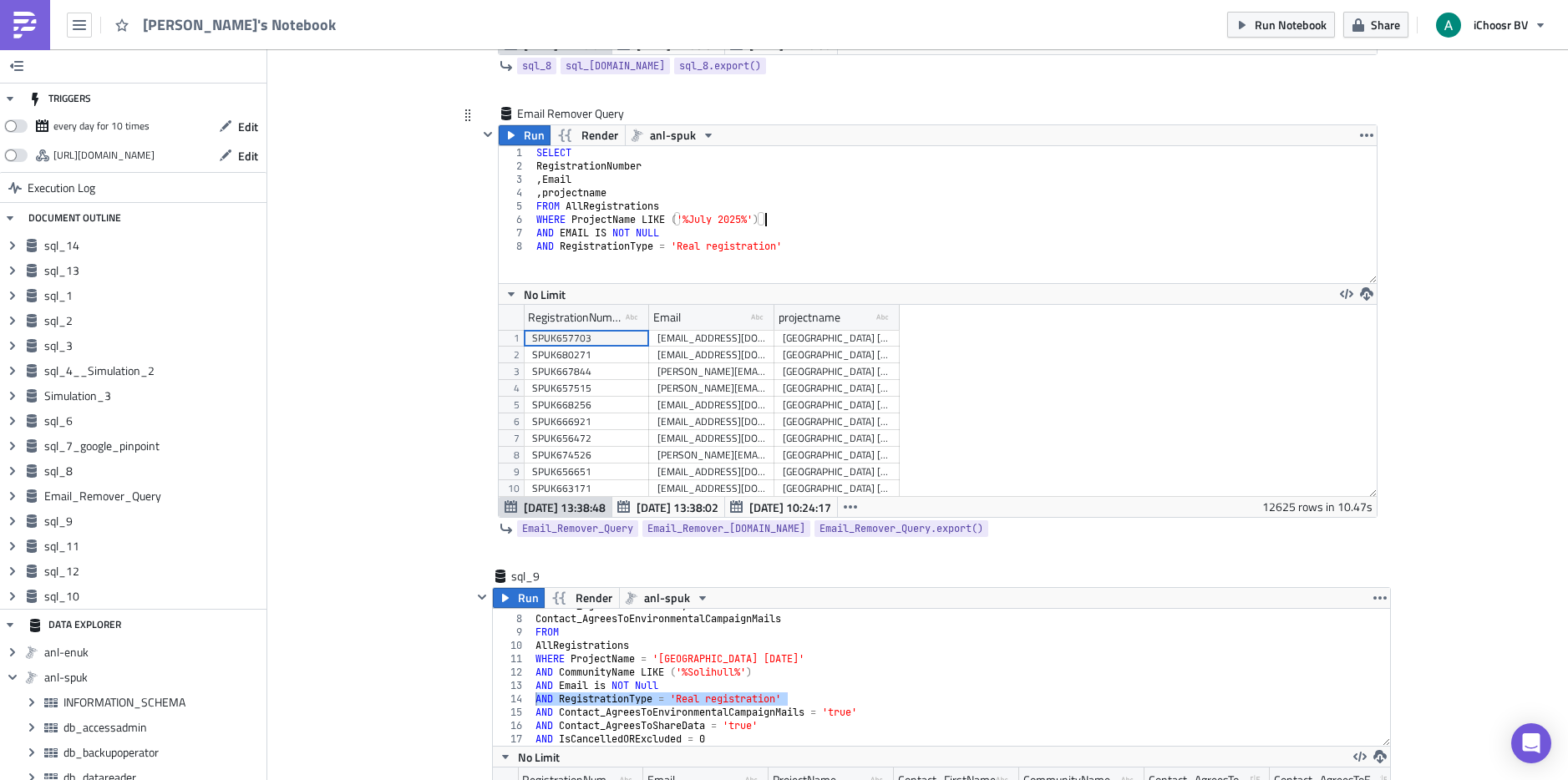
click at [793, 204] on div "SELECT RegistrationNumber , Email , projectname FROM AllRegistrations WHERE Pro…" at bounding box center [954, 228] width 844 height 163
drag, startPoint x: 785, startPoint y: 220, endPoint x: 669, endPoint y: 218, distance: 116.0
click at [669, 218] on div "SELECT RegistrationNumber , Email , projectname FROM AllRegistrations WHERE Pro…" at bounding box center [954, 228] width 844 height 163
type textarea "WHERE ProjectName LIKE ('%July 2025%')"
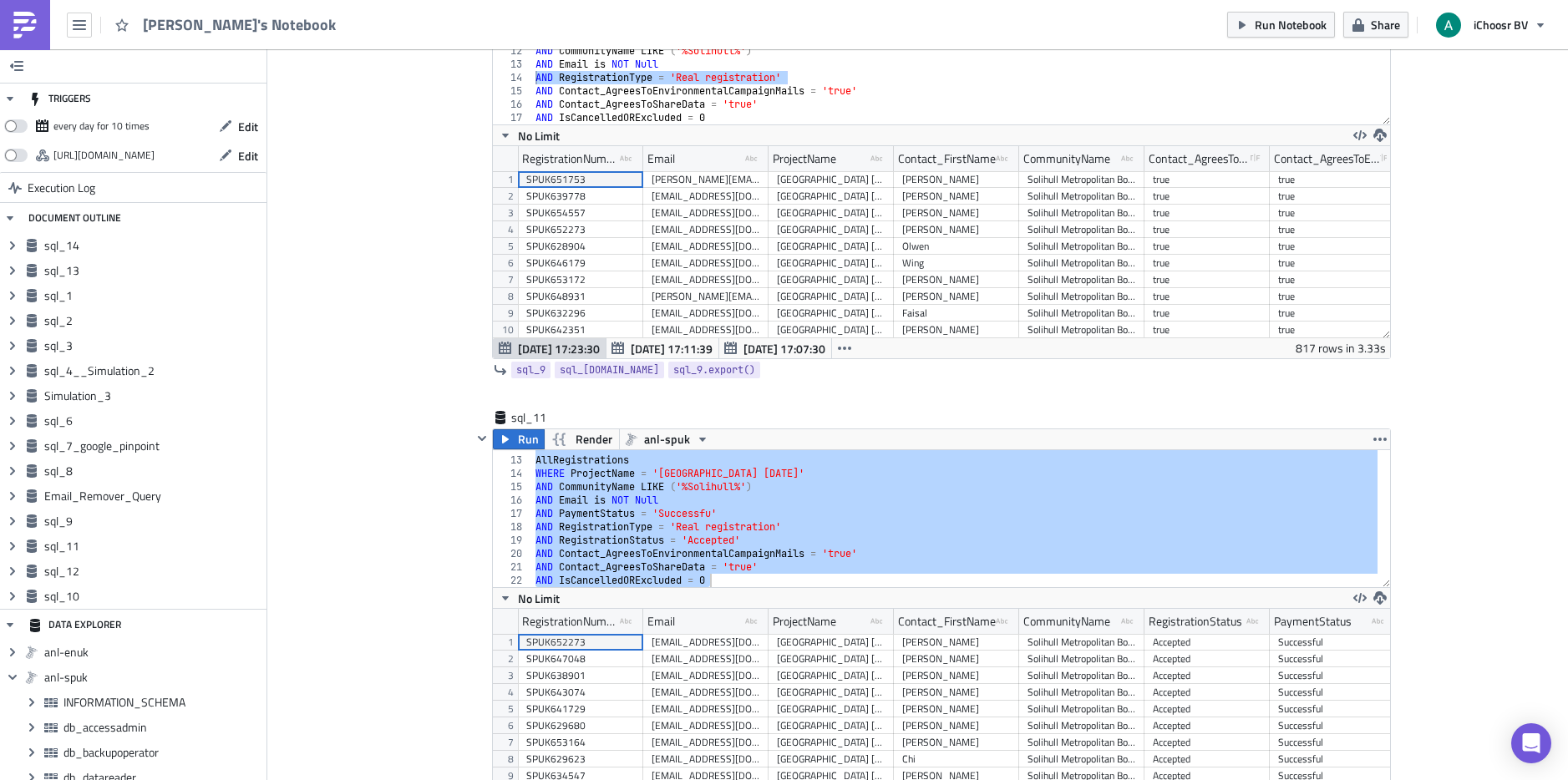
scroll to position [4413, 0]
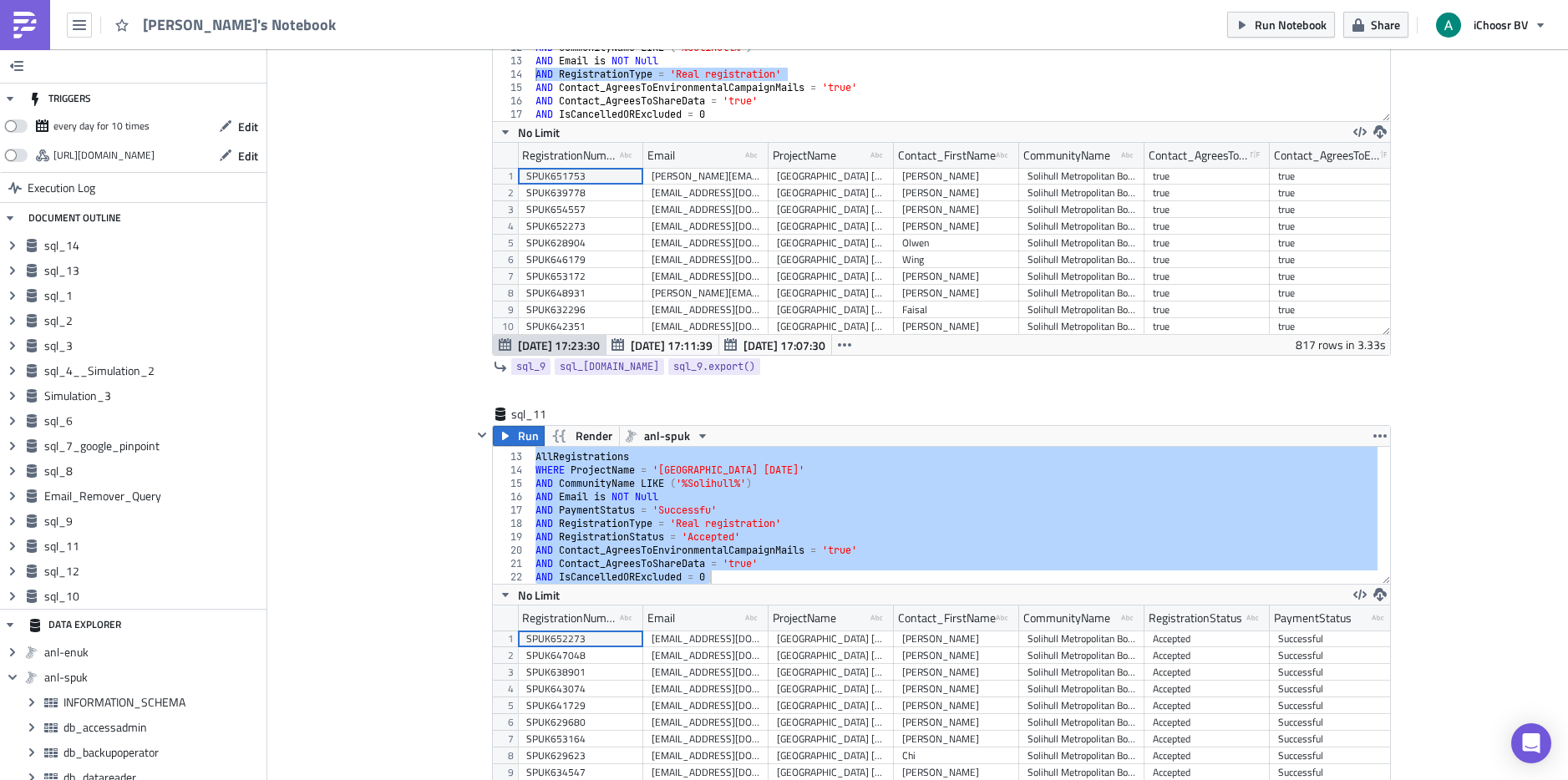
click at [603, 552] on div "FROM AllRegistrations WHERE ProjectName = '[GEOGRAPHIC_DATA] [DATE]' AND Commun…" at bounding box center [955, 518] width 846 height 163
type textarea "AND Contact_AgreesToEnvironmentalCampaignMails = 'true'"
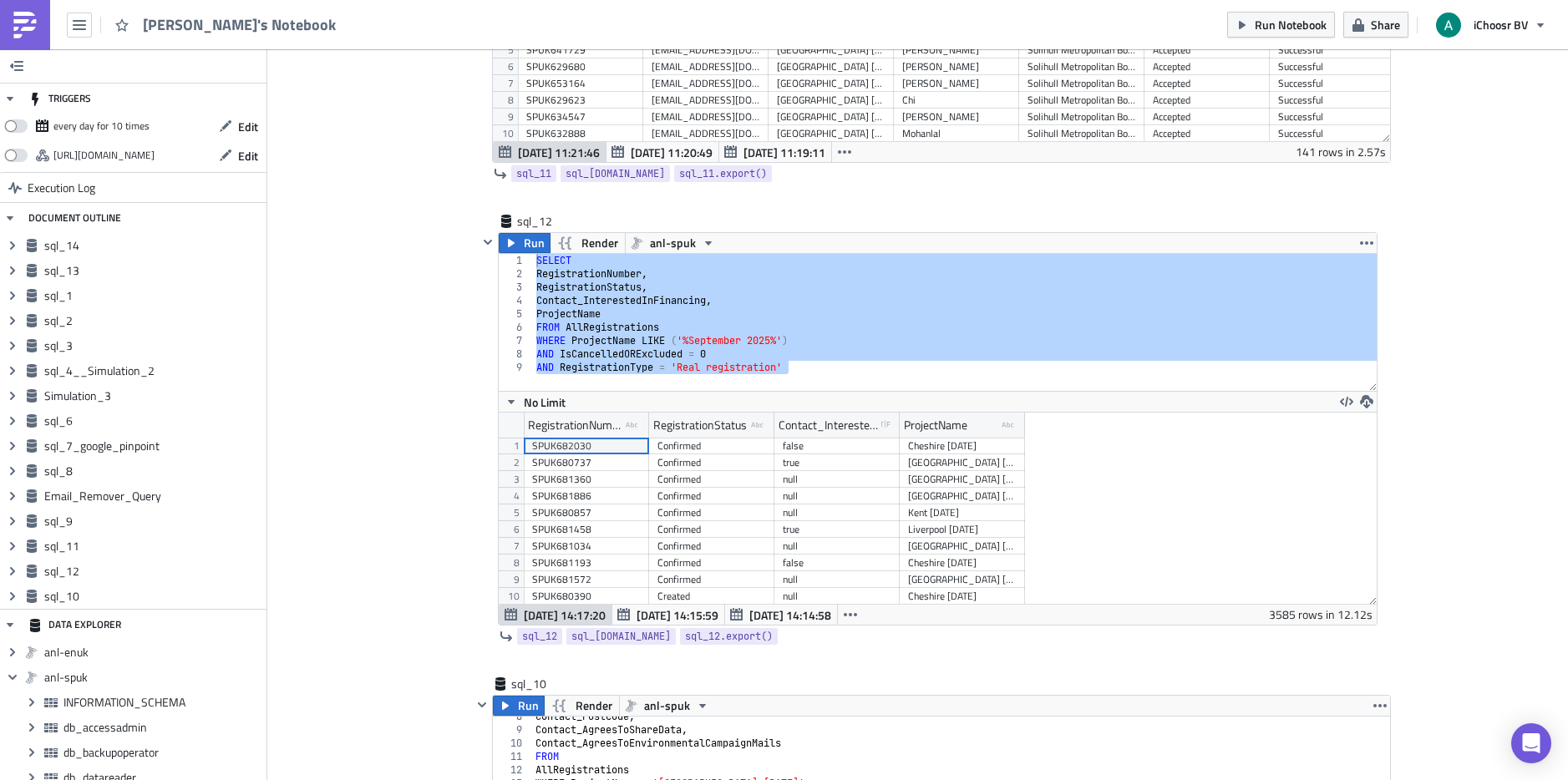
scroll to position [5070, 0]
click at [866, 361] on div "SELECT RegistrationNumber , RegistrationStatus , Contact_InterestedInFinancing …" at bounding box center [954, 334] width 844 height 163
type textarea "AND RegistrationType = 'Real registration'"
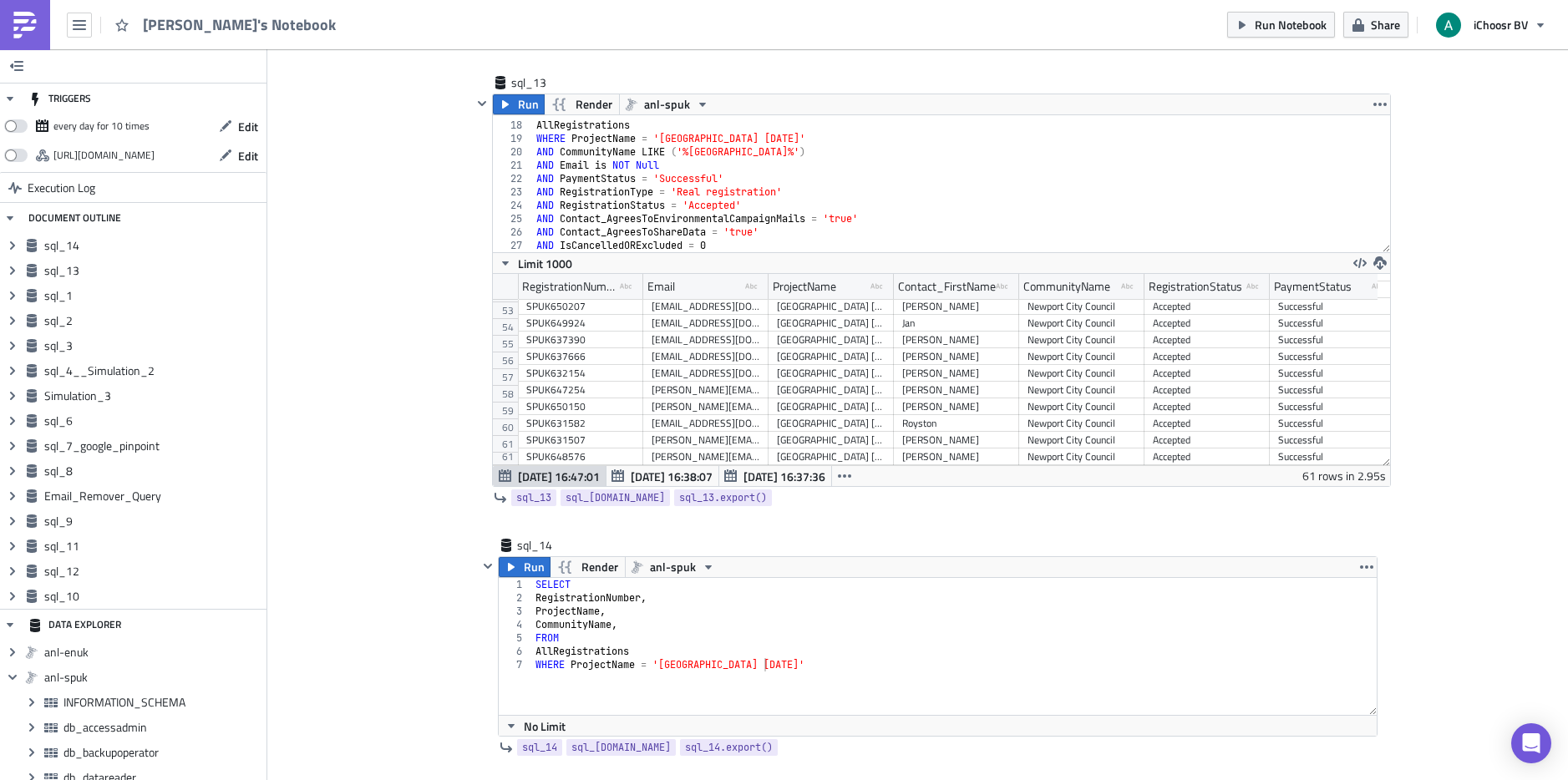
scroll to position [6252, 0]
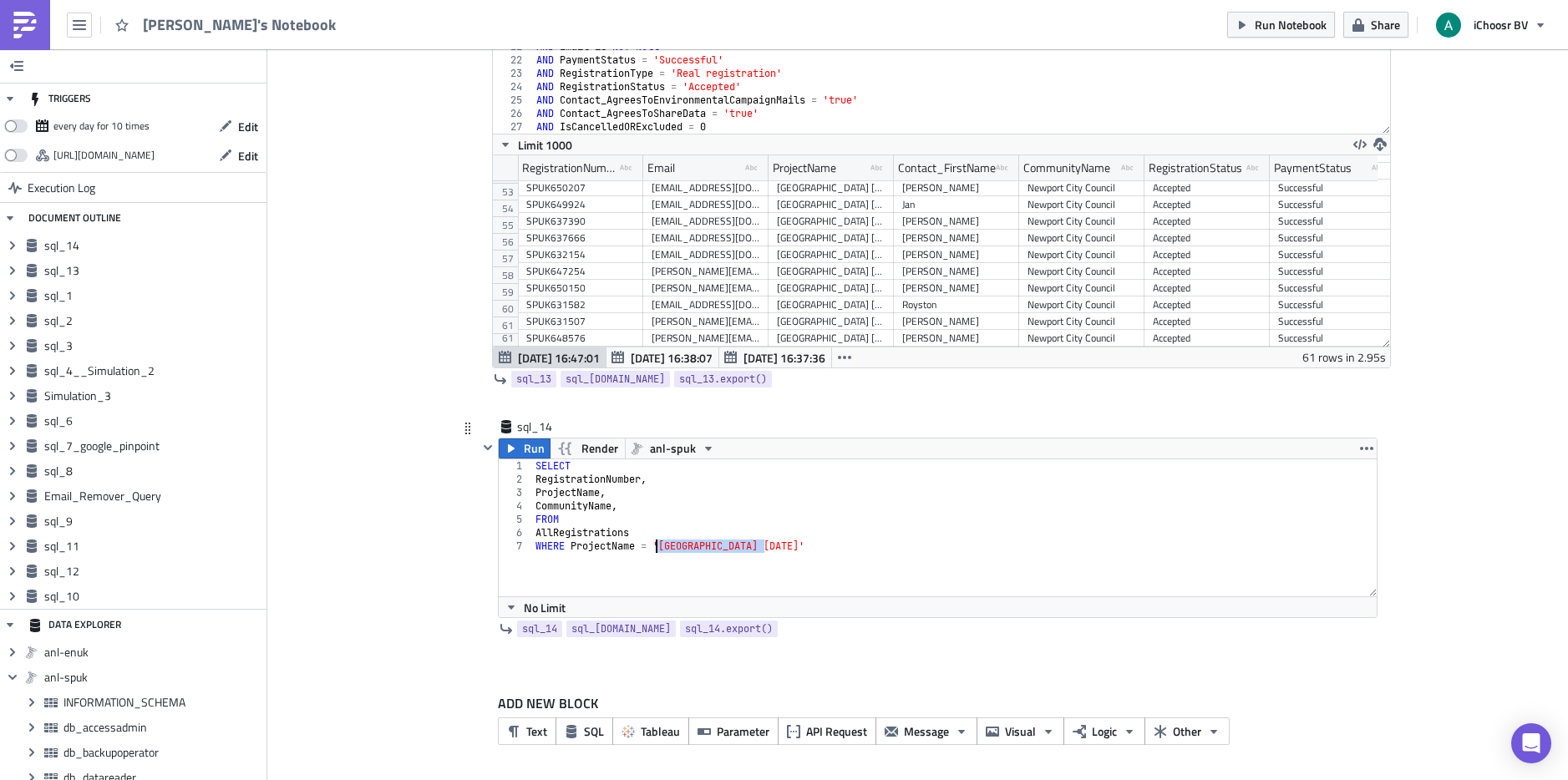
drag, startPoint x: 767, startPoint y: 547, endPoint x: 651, endPoint y: 545, distance: 116.0
click at [651, 545] on div "SELECT RegistrationNumber , ProjectName , CommunityName , FROM AllRegistrations…" at bounding box center [955, 541] width 845 height 163
paste textarea "('%July 2025%')"
drag, startPoint x: 690, startPoint y: 551, endPoint x: 670, endPoint y: 546, distance: 20.6
click at [670, 546] on div "SELECT RegistrationNumber , ProjectName , CommunityName , FROM AllRegistrations…" at bounding box center [955, 541] width 845 height 163
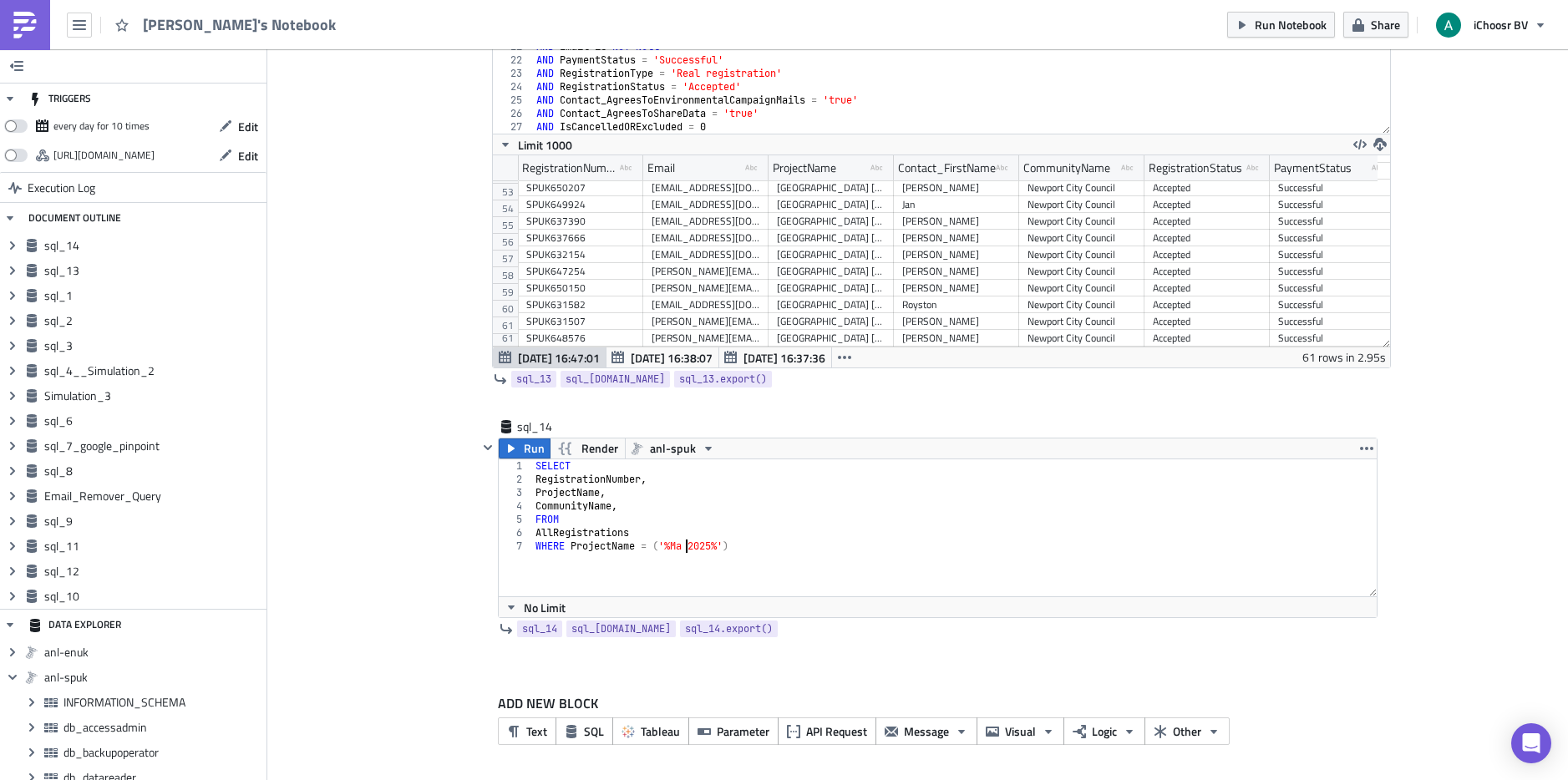
scroll to position [0, 14]
click at [524, 442] on span "Run" at bounding box center [533, 449] width 21 height 20
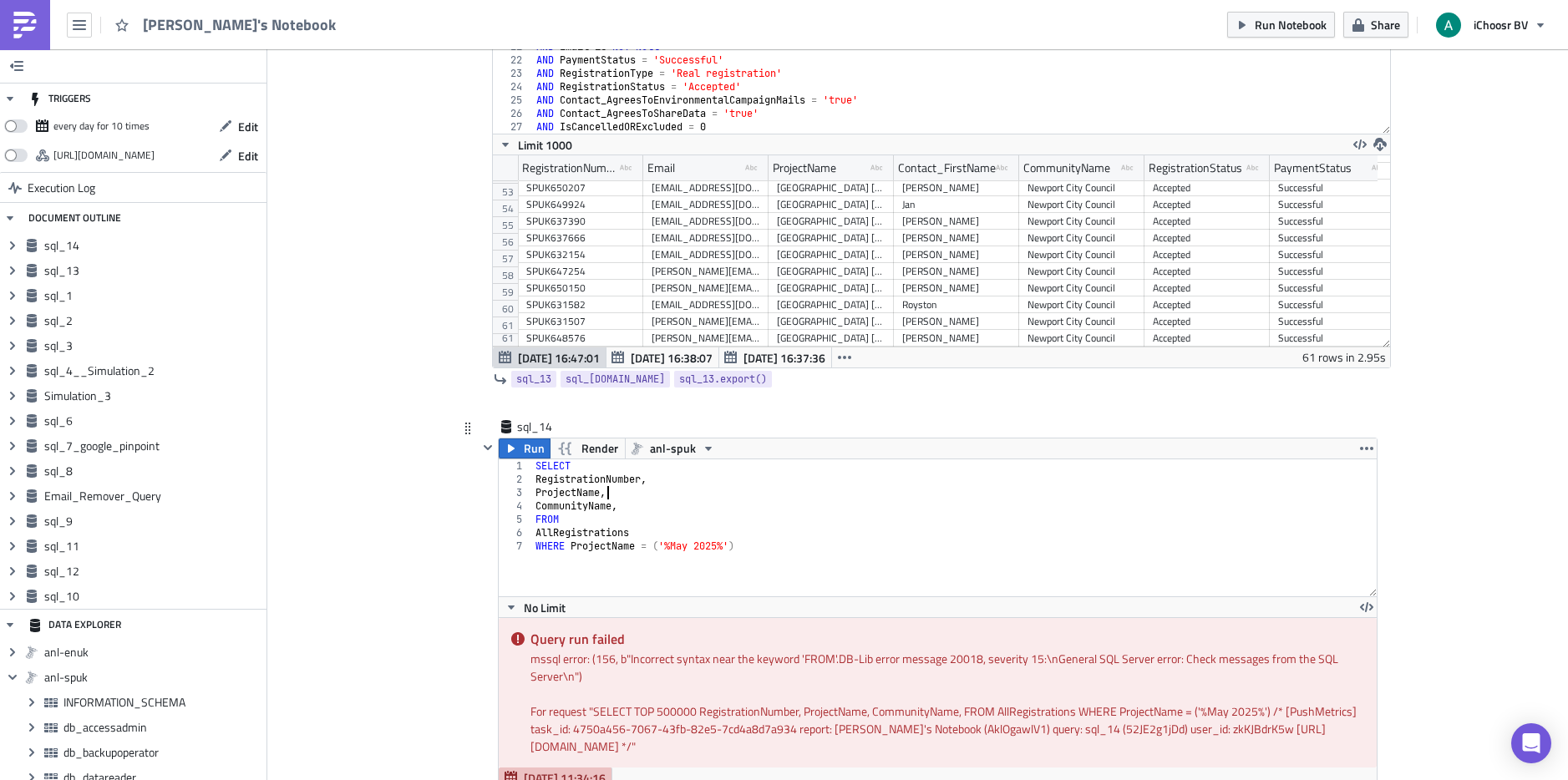
scroll to position [0, 5]
click at [623, 499] on div "SELECT RegistrationNumber , ProjectName , CommunityName , FROM AllRegistrations…" at bounding box center [955, 541] width 845 height 163
click at [617, 510] on div "SELECT RegistrationNumber , ProjectName , CommunityName , FROM AllRegistrations…" at bounding box center [955, 541] width 845 height 163
click at [533, 446] on span "Run" at bounding box center [533, 449] width 21 height 20
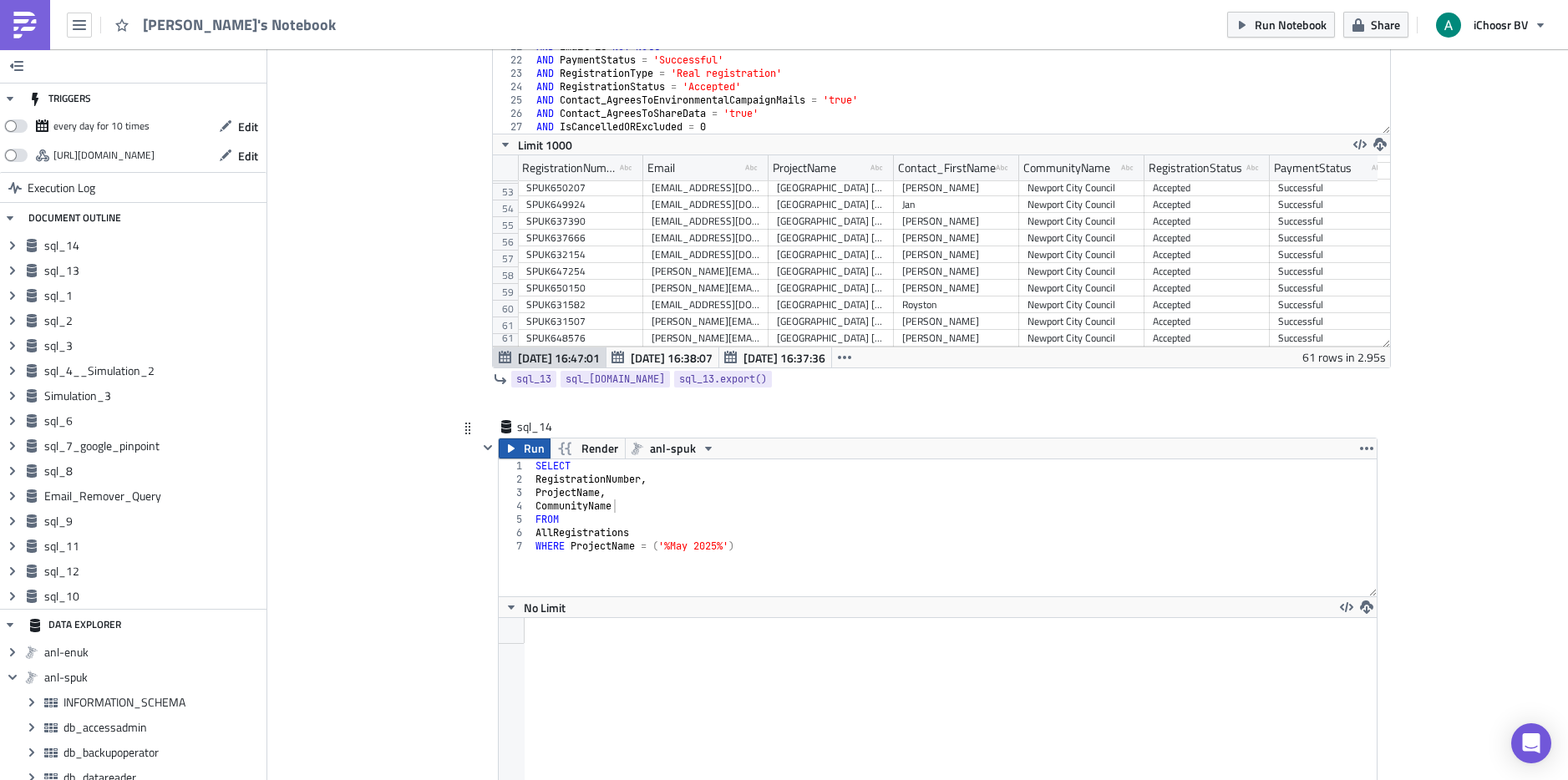
scroll to position [191, 877]
click at [529, 450] on span "Run" at bounding box center [533, 449] width 21 height 20
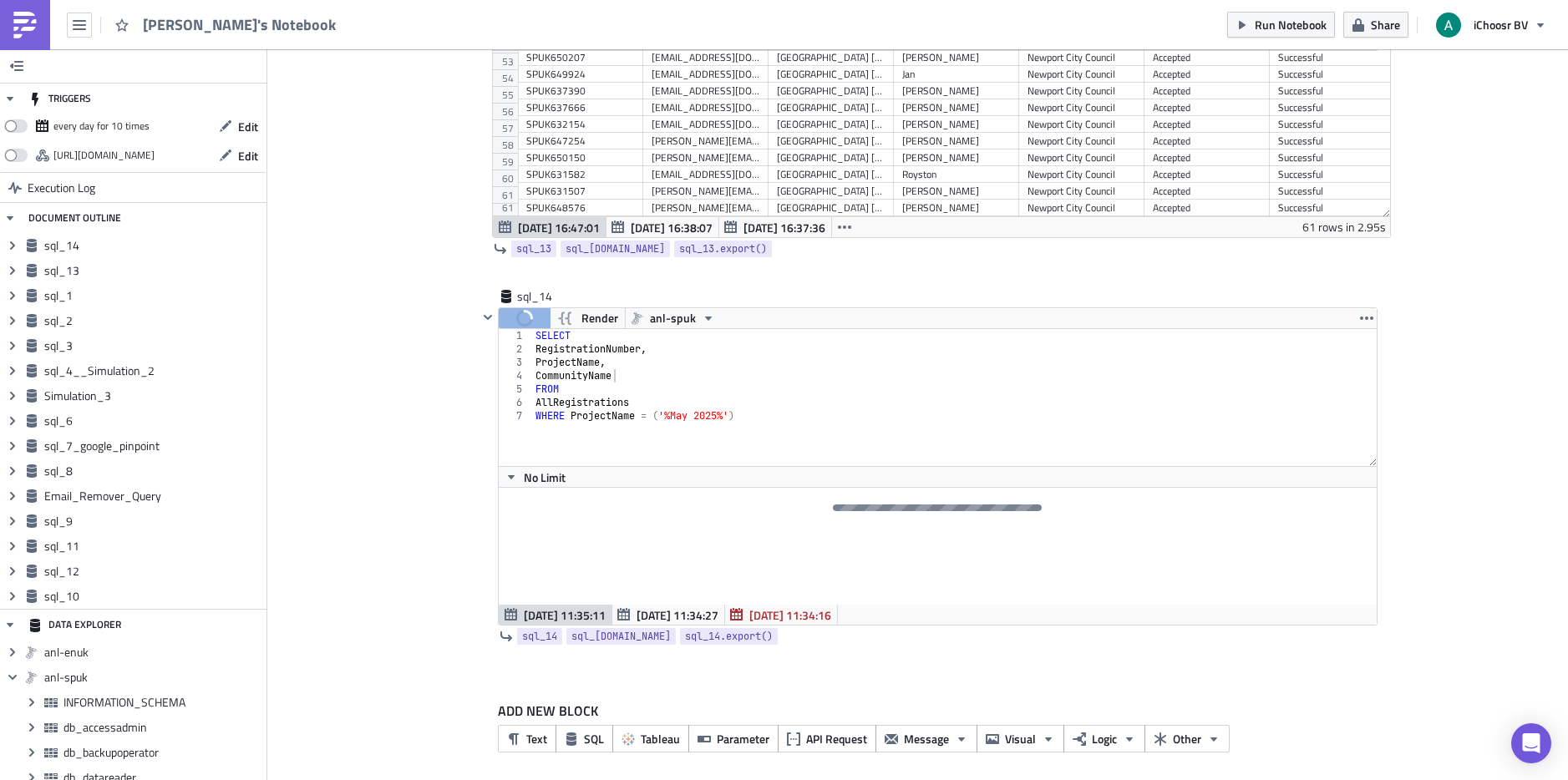
scroll to position [6390, 0]
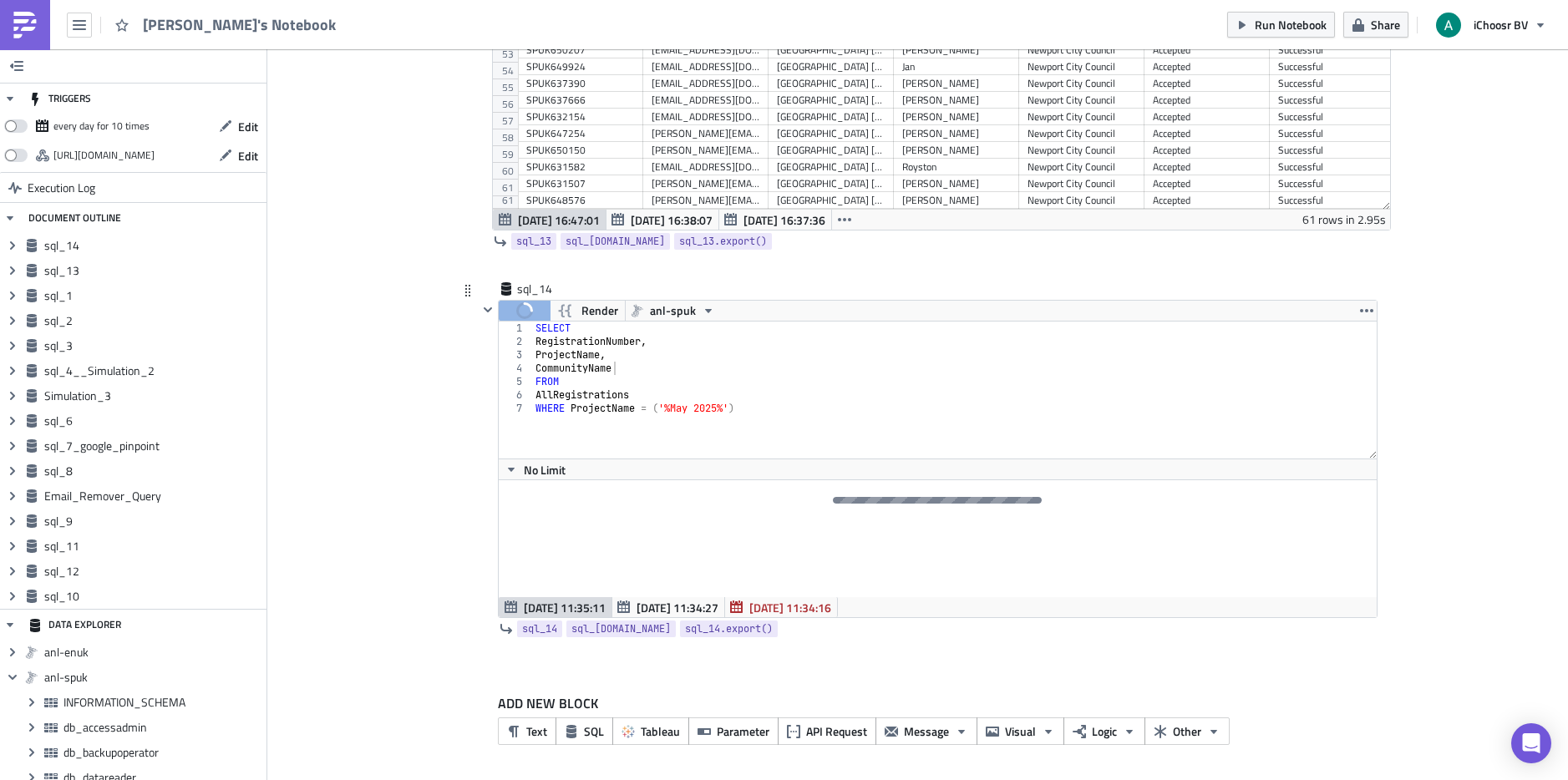
click at [663, 355] on div "SELECT RegistrationNumber , ProjectName , CommunityName FROM AllRegistrations W…" at bounding box center [955, 403] width 845 height 163
click at [654, 345] on div "SELECT RegistrationNumber , ProjectName , CommunityName FROM AllRegistrations W…" at bounding box center [955, 403] width 845 height 163
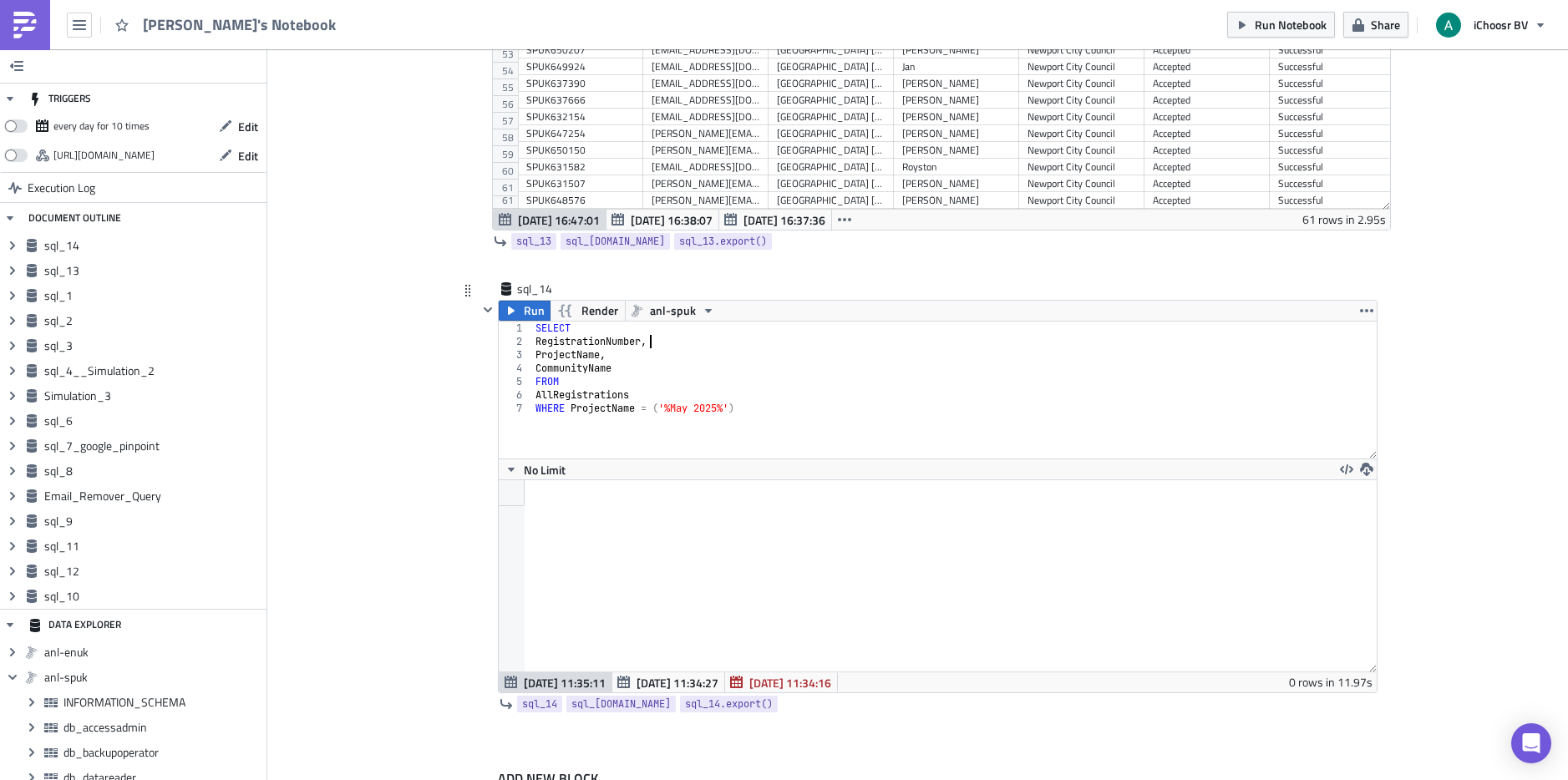
scroll to position [191, 877]
click at [589, 381] on div "SELECT RegistrationNumber , ProjectName , CommunityName FROM AllRegistrations W…" at bounding box center [955, 403] width 845 height 163
click at [637, 397] on div "SELECT RegistrationNumber , ProjectName , CommunityName FROM AllRegistrations W…" at bounding box center [955, 403] width 845 height 163
click at [625, 422] on div "SELECT RegistrationNumber , ProjectName , CommunityName FROM AllRegistrations W…" at bounding box center [955, 403] width 845 height 163
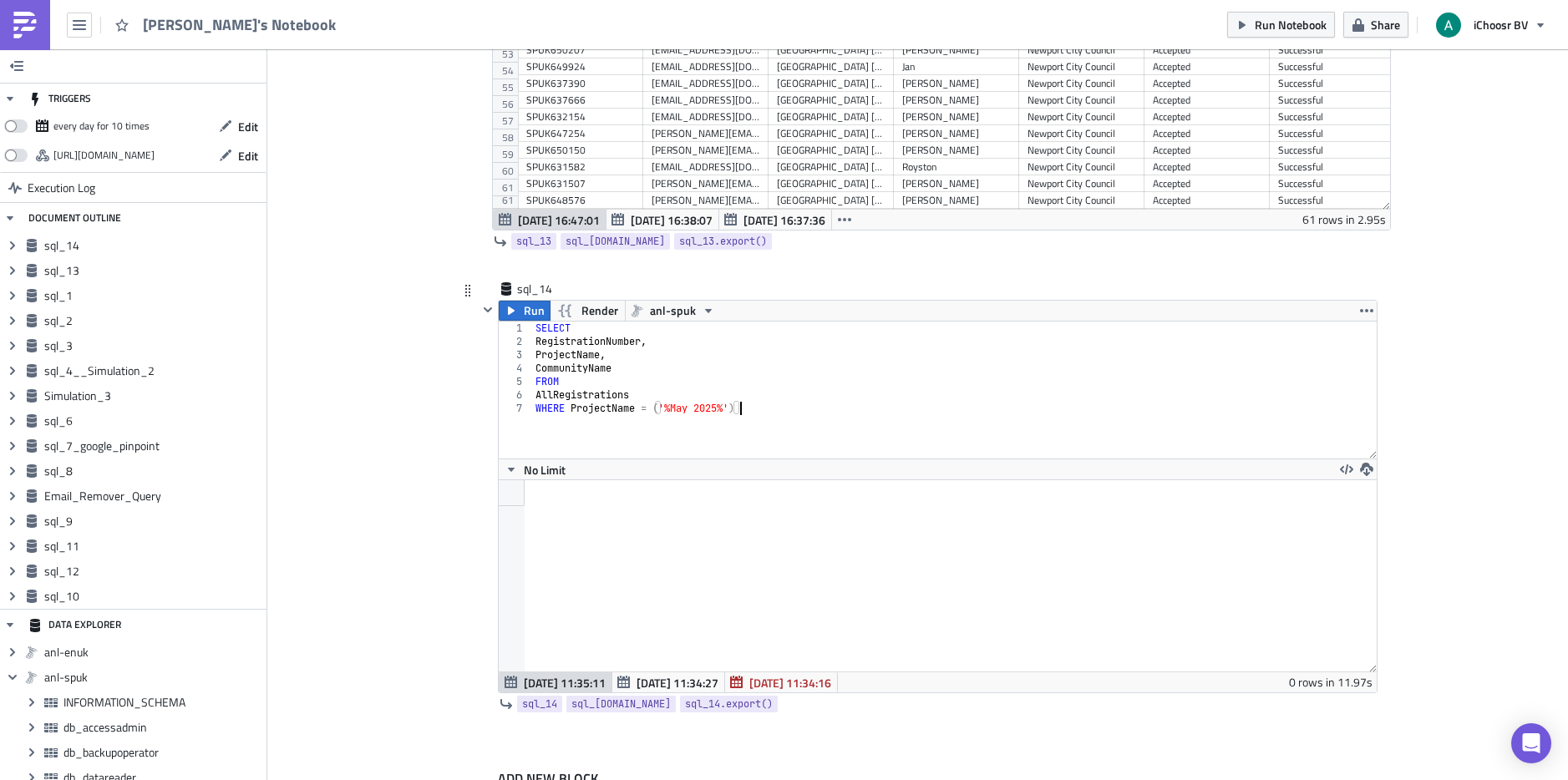
click at [598, 432] on div "SELECT RegistrationNumber , ProjectName , CommunityName FROM AllRegistrations W…" at bounding box center [955, 403] width 845 height 163
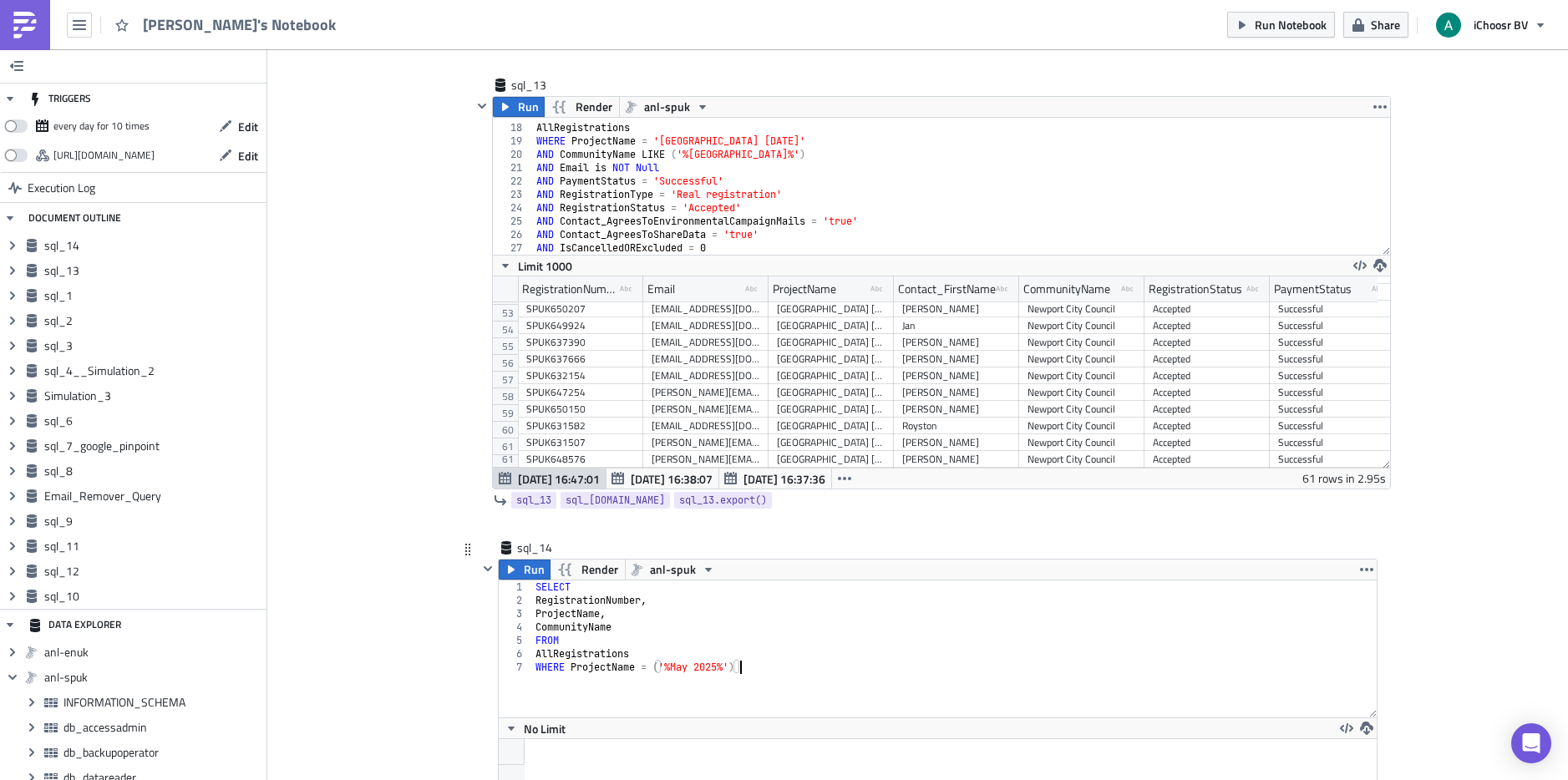
scroll to position [6150, 0]
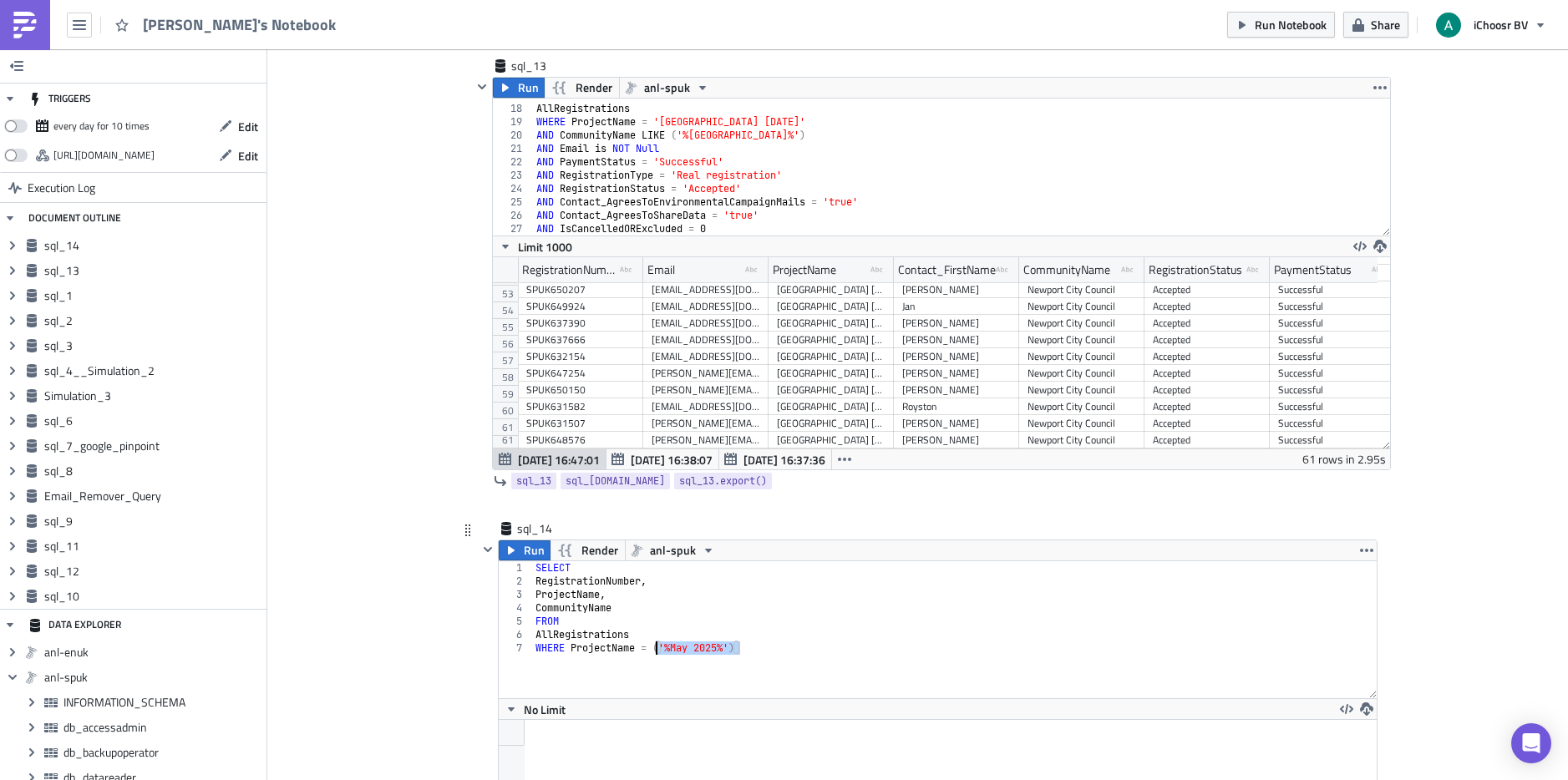
drag, startPoint x: 775, startPoint y: 653, endPoint x: 652, endPoint y: 654, distance: 123.0
click at [652, 654] on div "SELECT RegistrationNumber , ProjectName , CommunityName FROM AllRegistrations W…" at bounding box center [955, 643] width 845 height 163
click at [533, 551] on span "Run" at bounding box center [533, 551] width 21 height 20
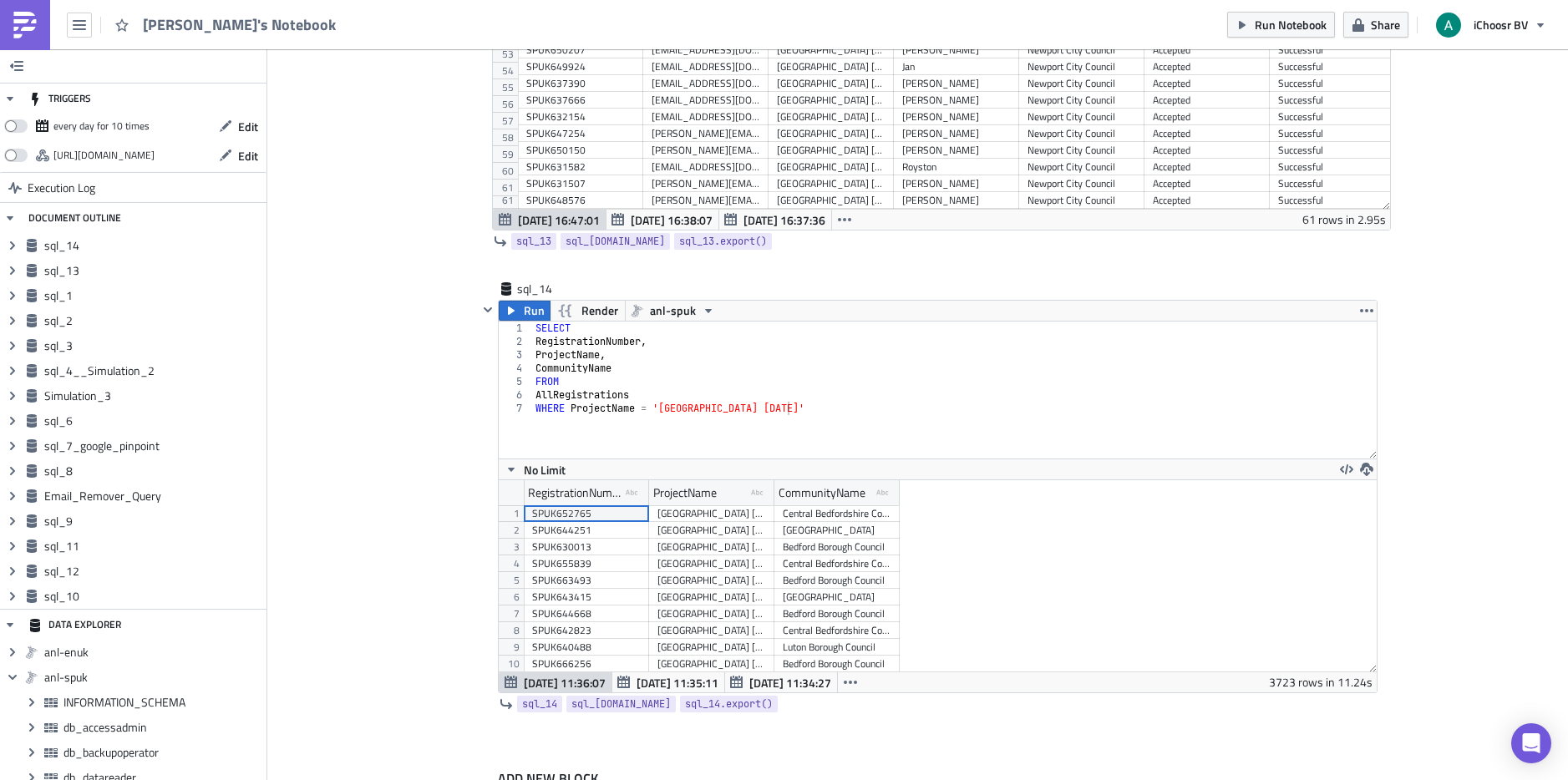
scroll to position [191, 877]
click at [790, 410] on div "SELECT RegistrationNumber , ProjectName , CommunityName FROM AllRegistrations W…" at bounding box center [955, 403] width 845 height 163
click at [781, 411] on div "SELECT RegistrationNumber , ProjectName , CommunityName FROM AllRegistrations W…" at bounding box center [955, 403] width 845 height 163
click at [534, 312] on span "Run" at bounding box center [533, 311] width 21 height 20
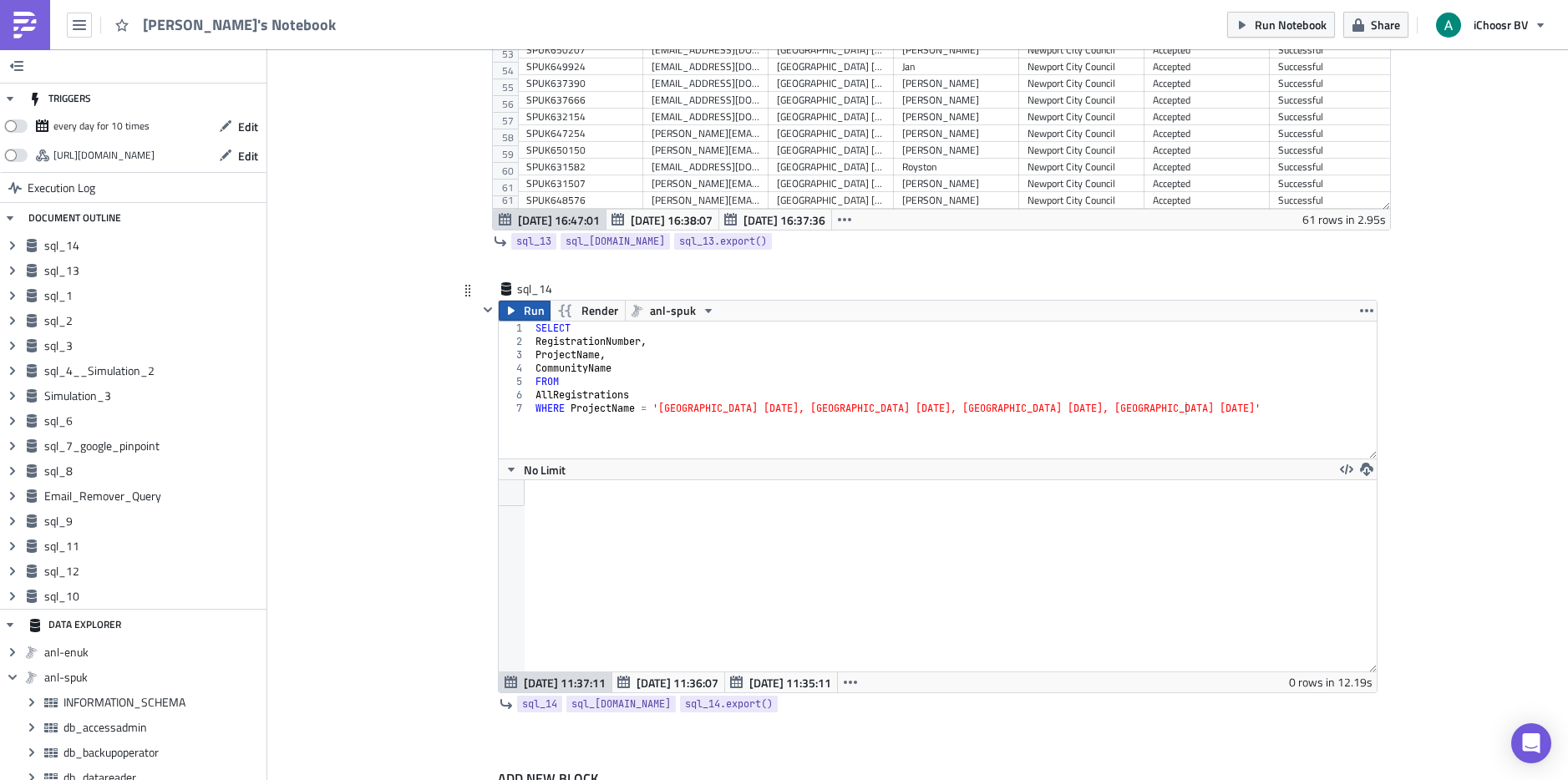
scroll to position [191, 877]
click at [652, 409] on div "SELECT RegistrationNumber , ProjectName , CommunityName FROM AllRegistrations W…" at bounding box center [955, 403] width 845 height 163
click at [1207, 399] on div "SELECT RegistrationNumber , ProjectName , CommunityName FROM AllRegistrations W…" at bounding box center [955, 403] width 845 height 163
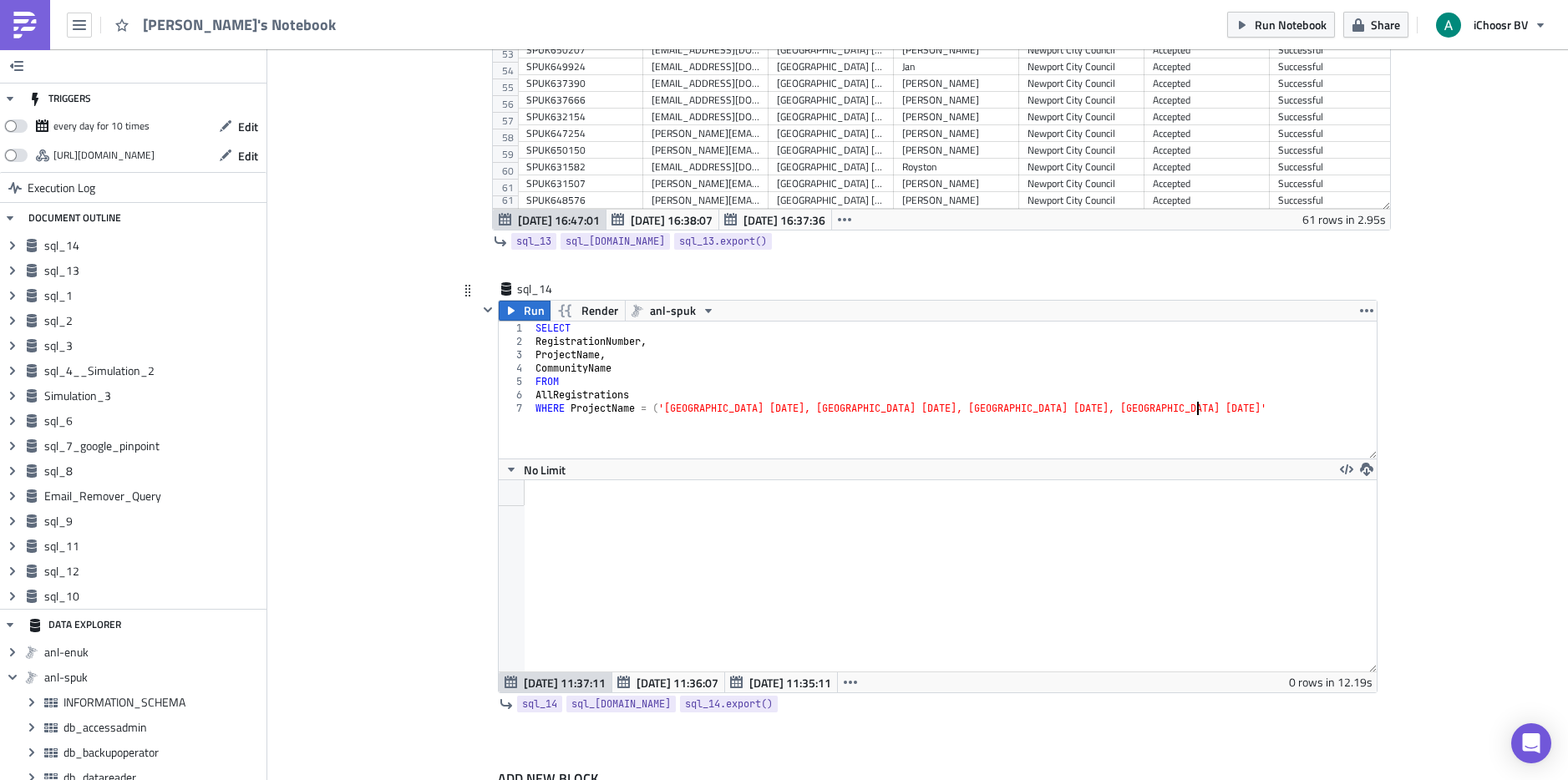
click at [1205, 418] on div "SELECT RegistrationNumber , ProjectName , CommunityName FROM AllRegistrations W…" at bounding box center [955, 403] width 845 height 163
type textarea "WHERE ProjectName = ('[GEOGRAPHIC_DATA] [DATE], [GEOGRAPHIC_DATA] [DATE], [GEOG…"
click at [524, 310] on span "Run" at bounding box center [533, 311] width 21 height 20
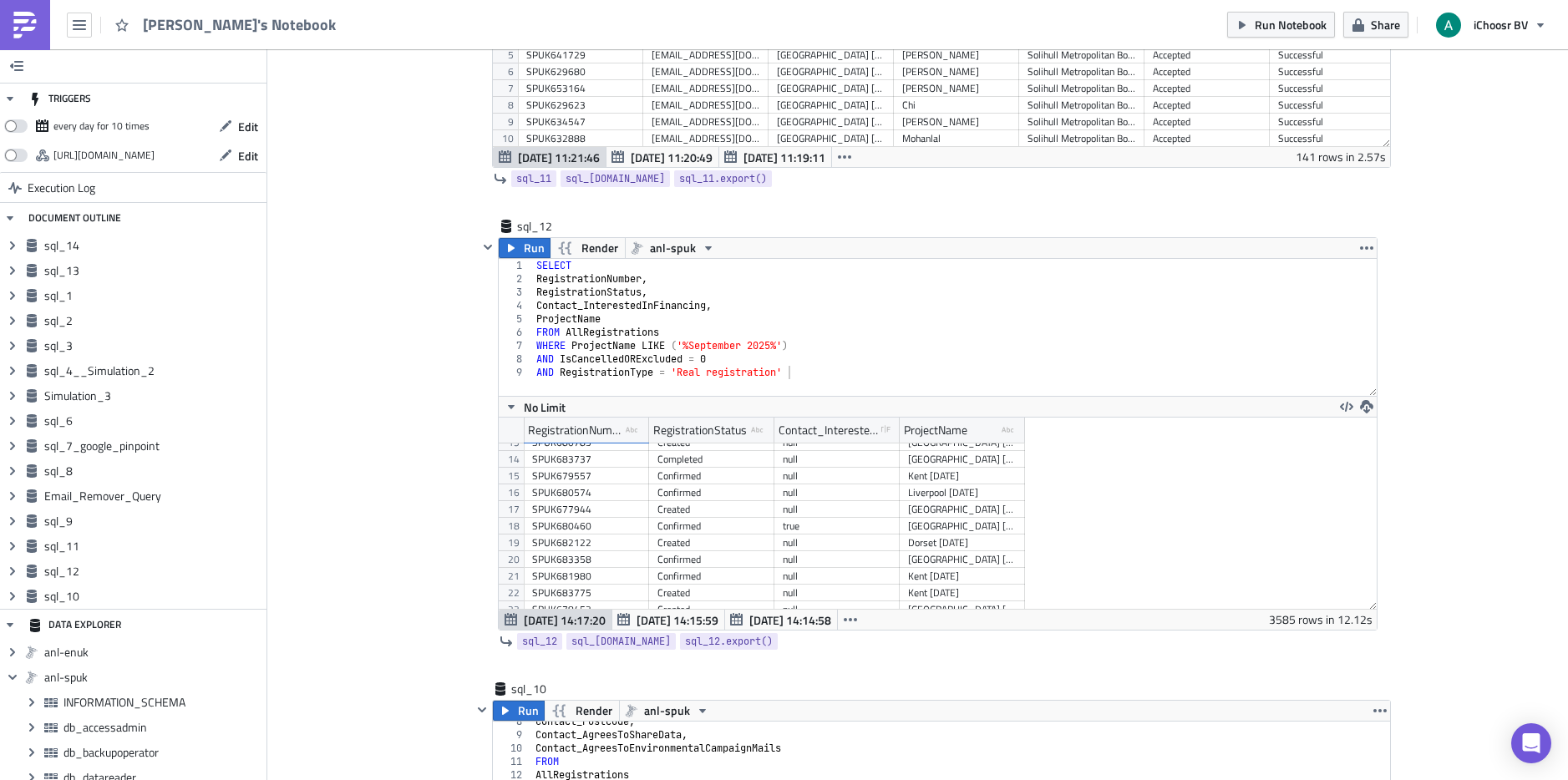
scroll to position [4963, 0]
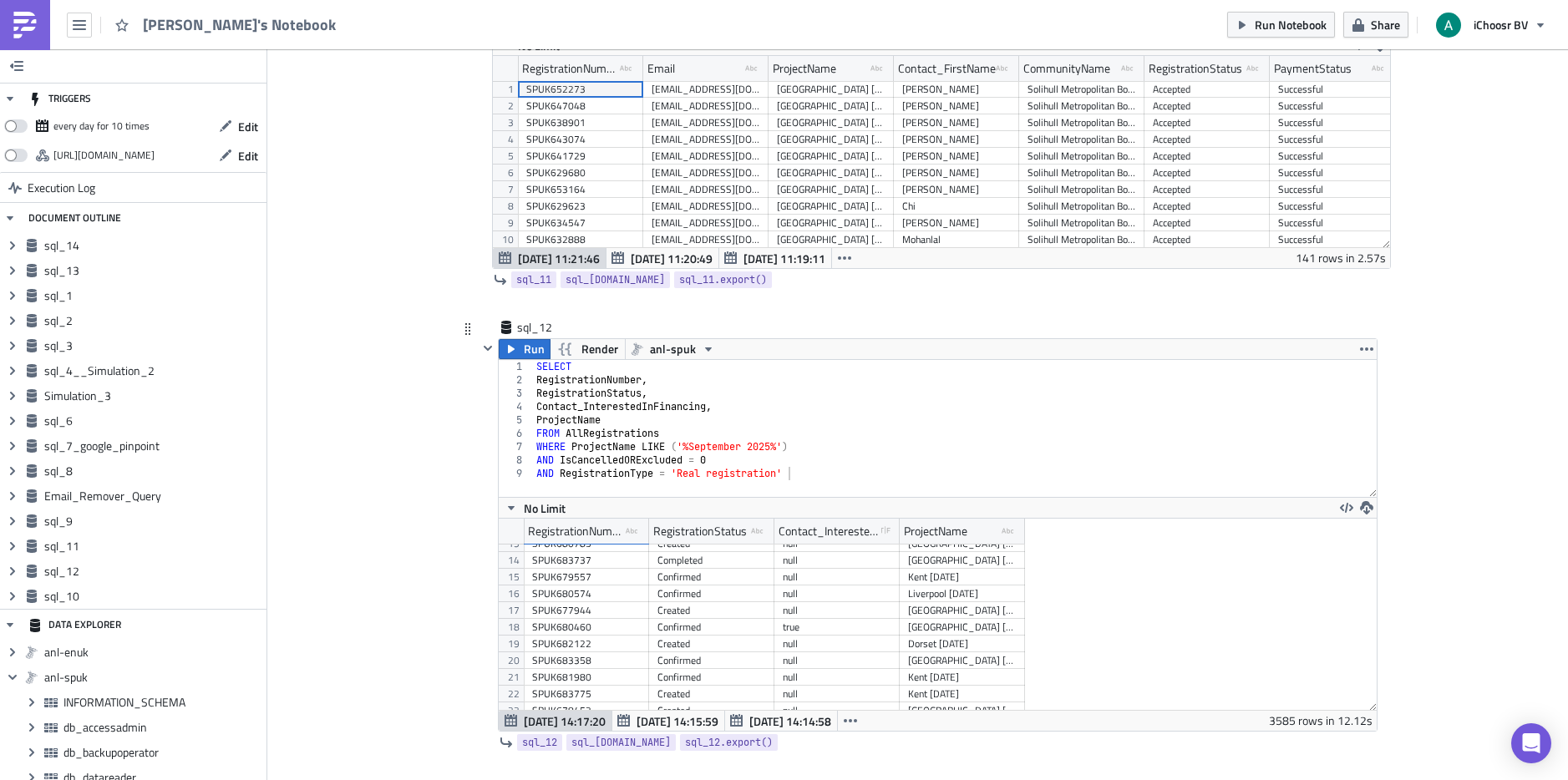
type textarea "WHERE ProjectName LIKE ('%September 2025%')"
drag, startPoint x: 811, startPoint y: 450, endPoint x: 532, endPoint y: 446, distance: 279.0
click at [533, 446] on div "SELECT RegistrationNumber , RegistrationStatus , Contact_InterestedInFinancing …" at bounding box center [954, 441] width 844 height 163
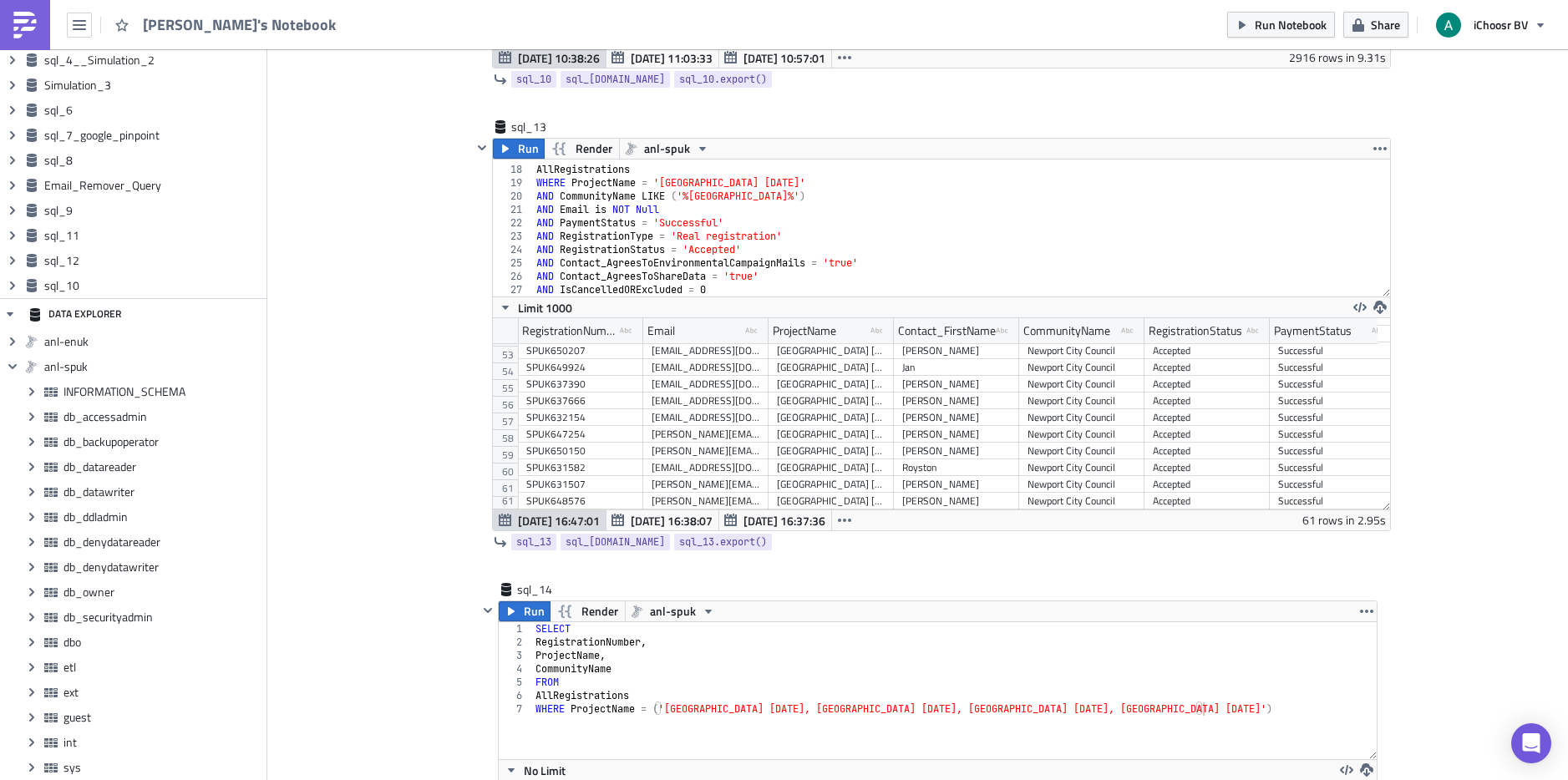
scroll to position [6465, 0]
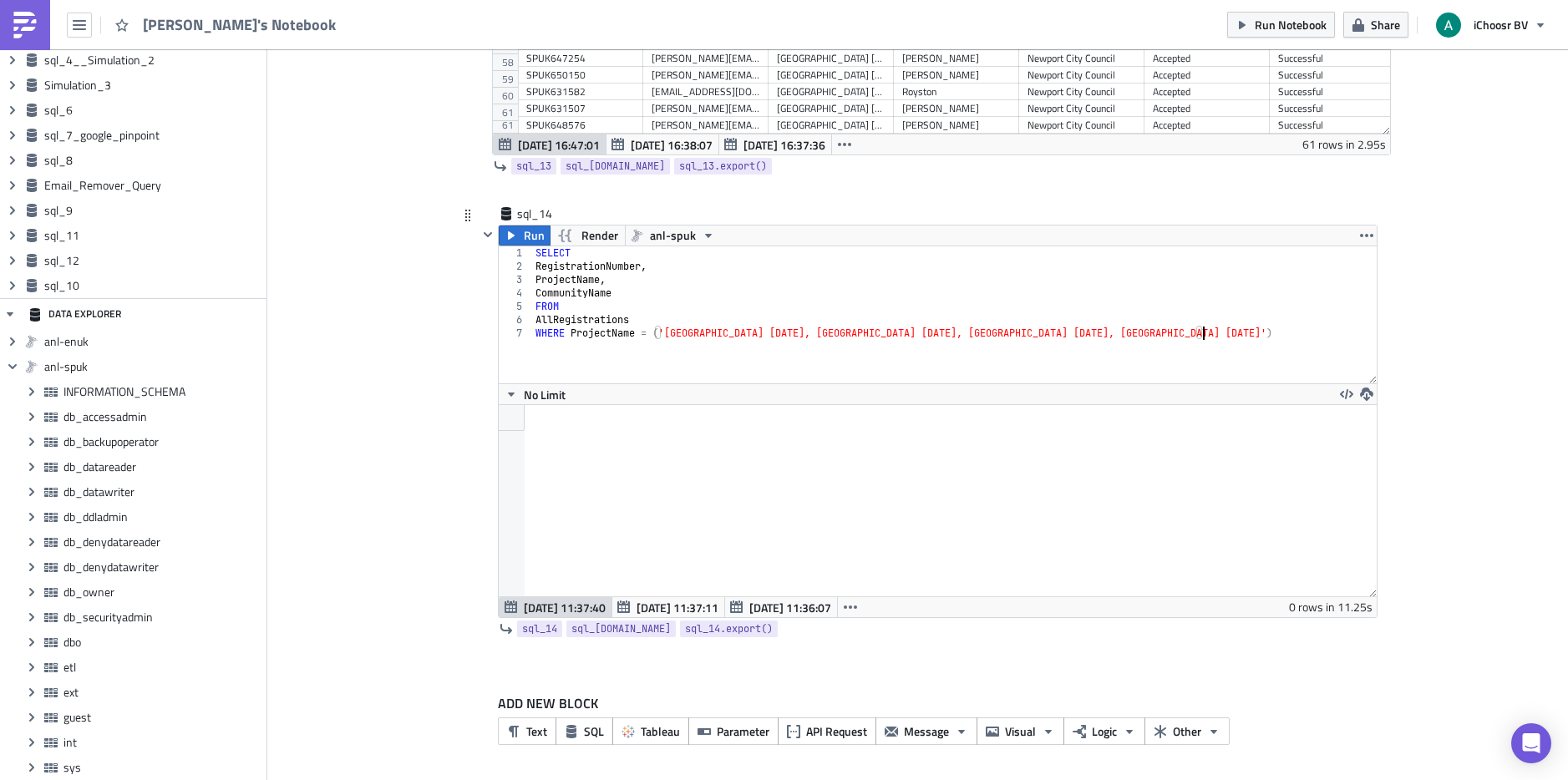
click at [1239, 332] on div "SELECT RegistrationNumber , ProjectName , CommunityName FROM AllRegistrations W…" at bounding box center [955, 328] width 845 height 163
drag, startPoint x: 1221, startPoint y: 340, endPoint x: 648, endPoint y: 334, distance: 573.0
click at [648, 334] on div "SELECT RegistrationNumber , ProjectName , CommunityName FROM AllRegistrations W…" at bounding box center [955, 328] width 845 height 163
paste textarea "WHERE ProjectName LIKE ('%September 2025%"
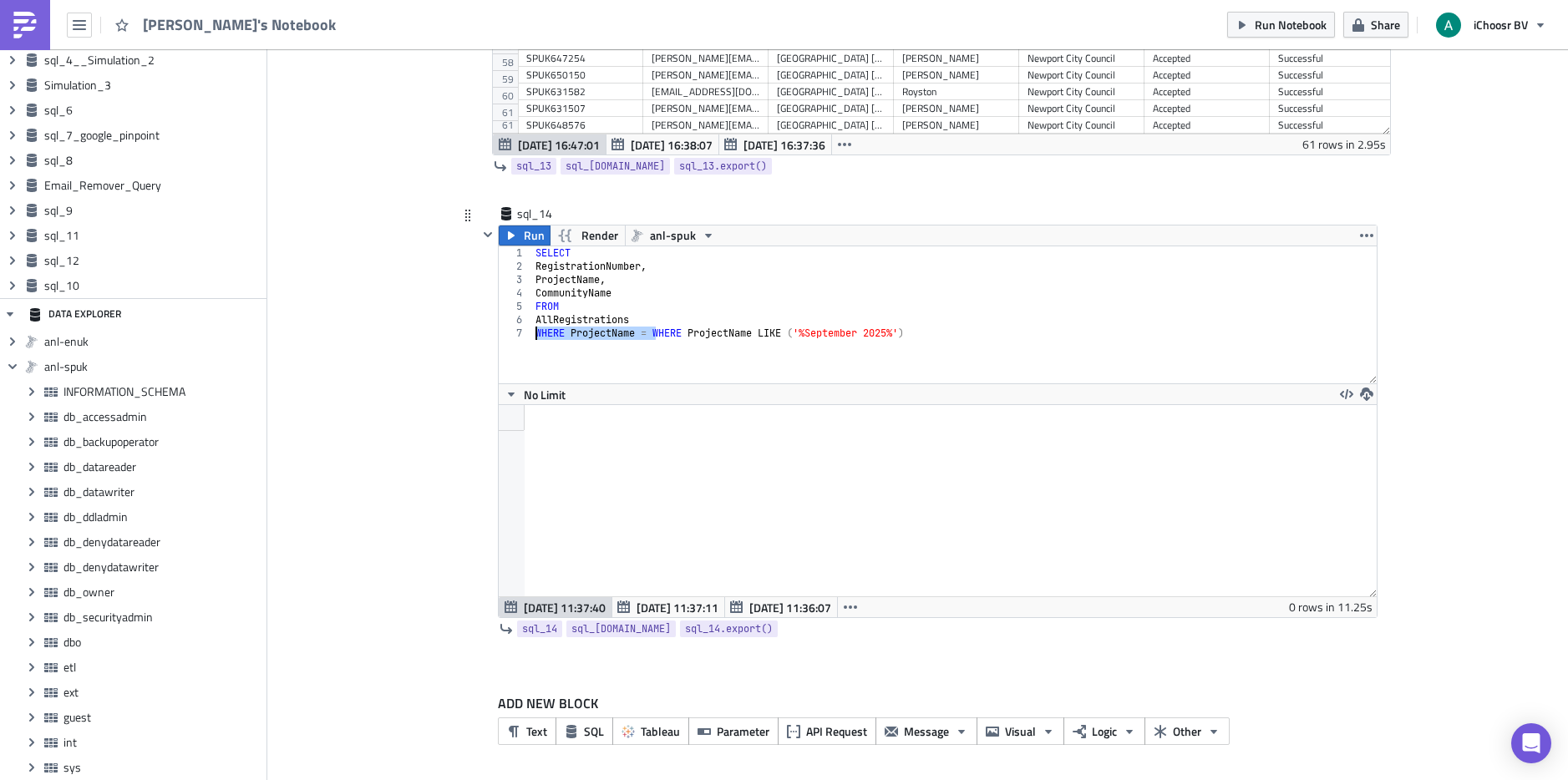
drag, startPoint x: 649, startPoint y: 333, endPoint x: 523, endPoint y: 332, distance: 126.0
click at [523, 332] on div "WHERE ProjectName = WHERE ProjectName LIKE ('%September 2025%') 1 2 3 4 5 6 7 S…" at bounding box center [938, 315] width 878 height 137
drag, startPoint x: 745, startPoint y: 334, endPoint x: 686, endPoint y: 336, distance: 59.0
click at [686, 336] on div "SELECT RegistrationNumber , ProjectName , CommunityName FROM AllRegistrations W…" at bounding box center [955, 328] width 845 height 163
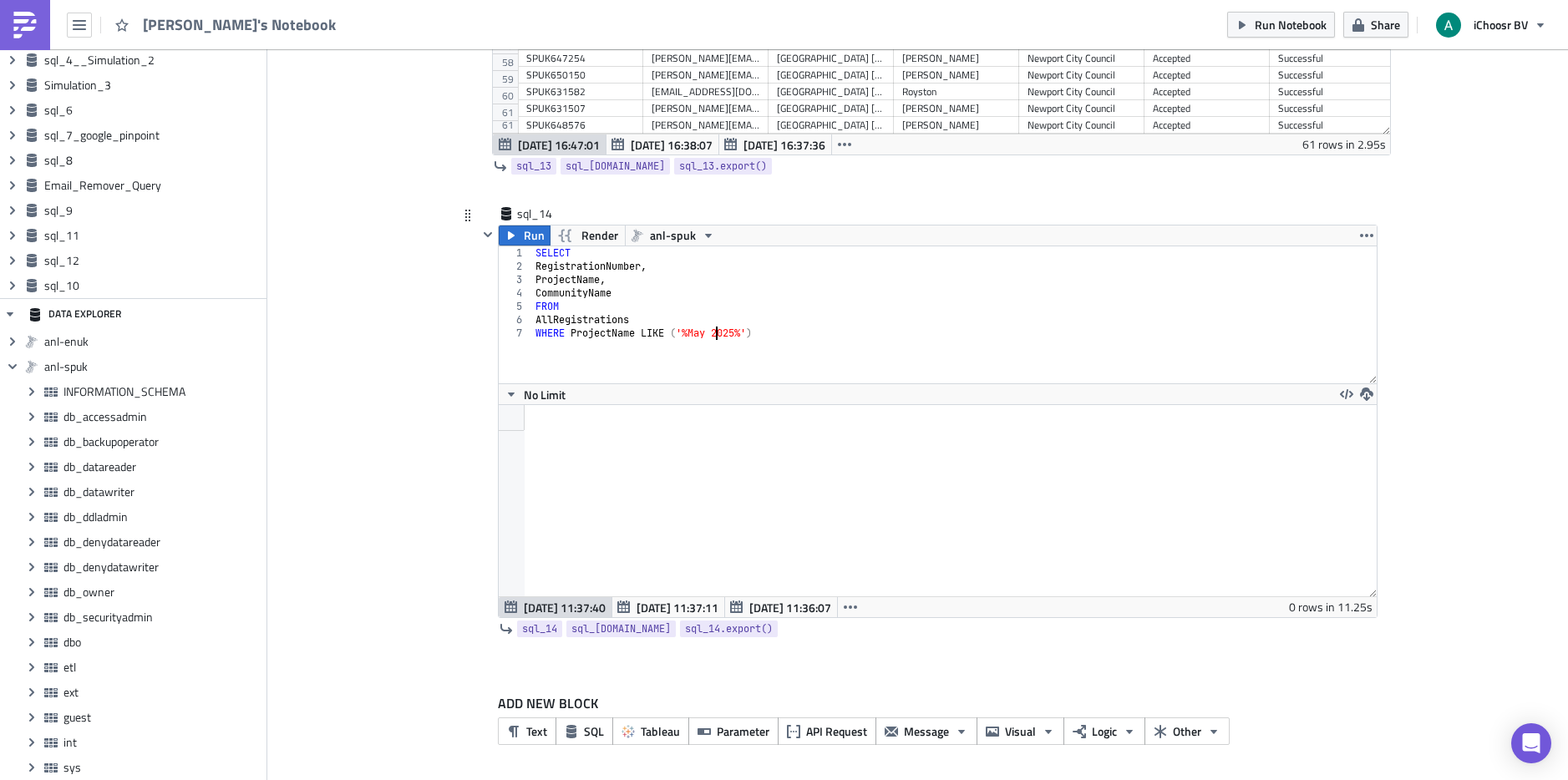
scroll to position [0, 16]
type textarea "WHERE ProjectName LIKE ('%May 2025%')"
click at [505, 231] on icon "button" at bounding box center [511, 236] width 14 height 14
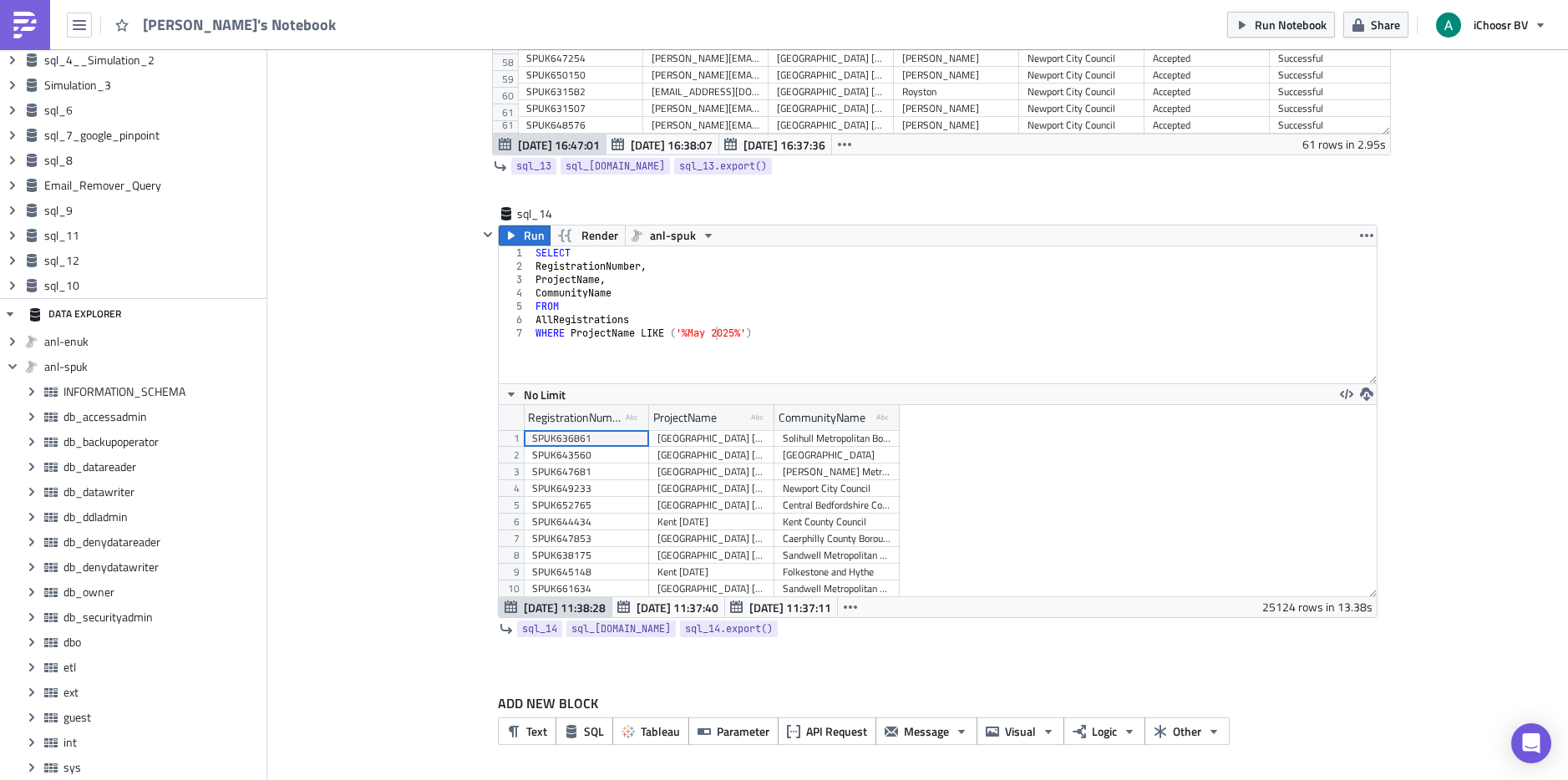
scroll to position [191, 877]
click at [731, 443] on div "[GEOGRAPHIC_DATA] [DATE]" at bounding box center [711, 439] width 108 height 17
click at [734, 456] on div "[GEOGRAPHIC_DATA] [DATE]" at bounding box center [711, 455] width 108 height 17
click at [726, 481] on div "[GEOGRAPHIC_DATA] [DATE]" at bounding box center [711, 488] width 108 height 17
click at [726, 515] on div "Kent [DATE]" at bounding box center [711, 522] width 108 height 17
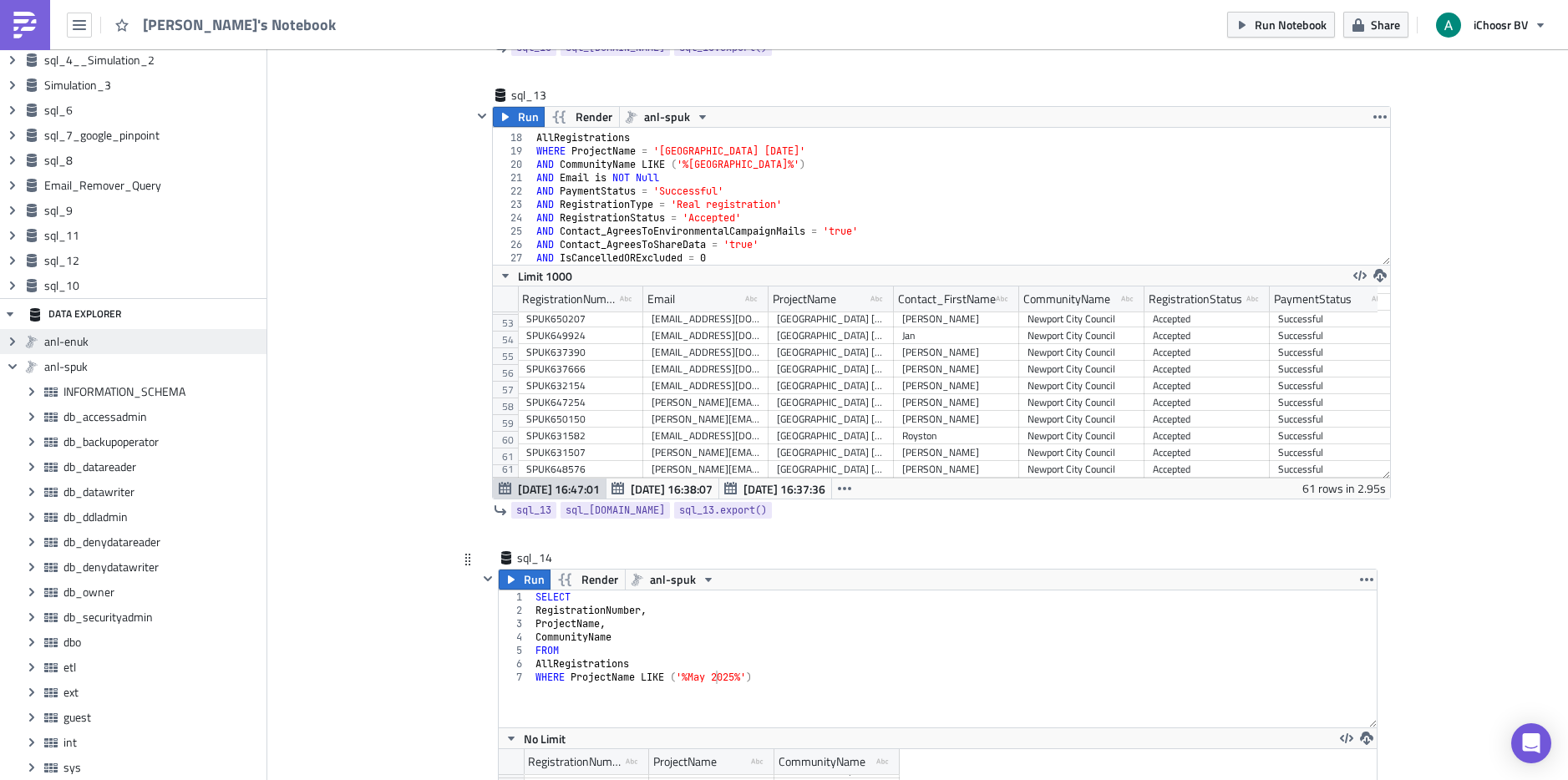
scroll to position [6124, 0]
click at [731, 254] on div "FROM AllRegistrations WHERE ProjectName = '[GEOGRAPHIC_DATA] [DATE]' AND Commun…" at bounding box center [955, 196] width 845 height 163
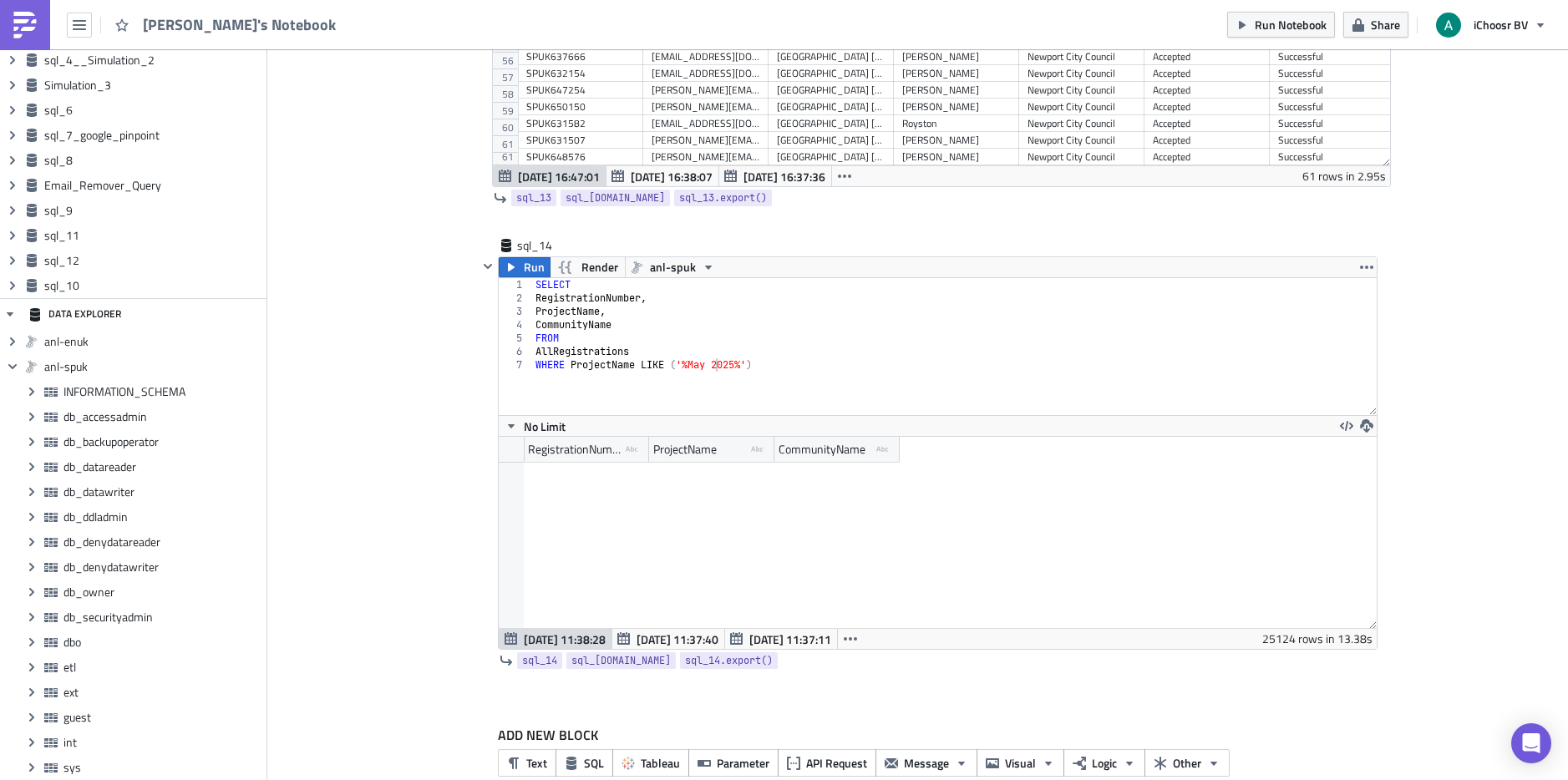
scroll to position [3606, 0]
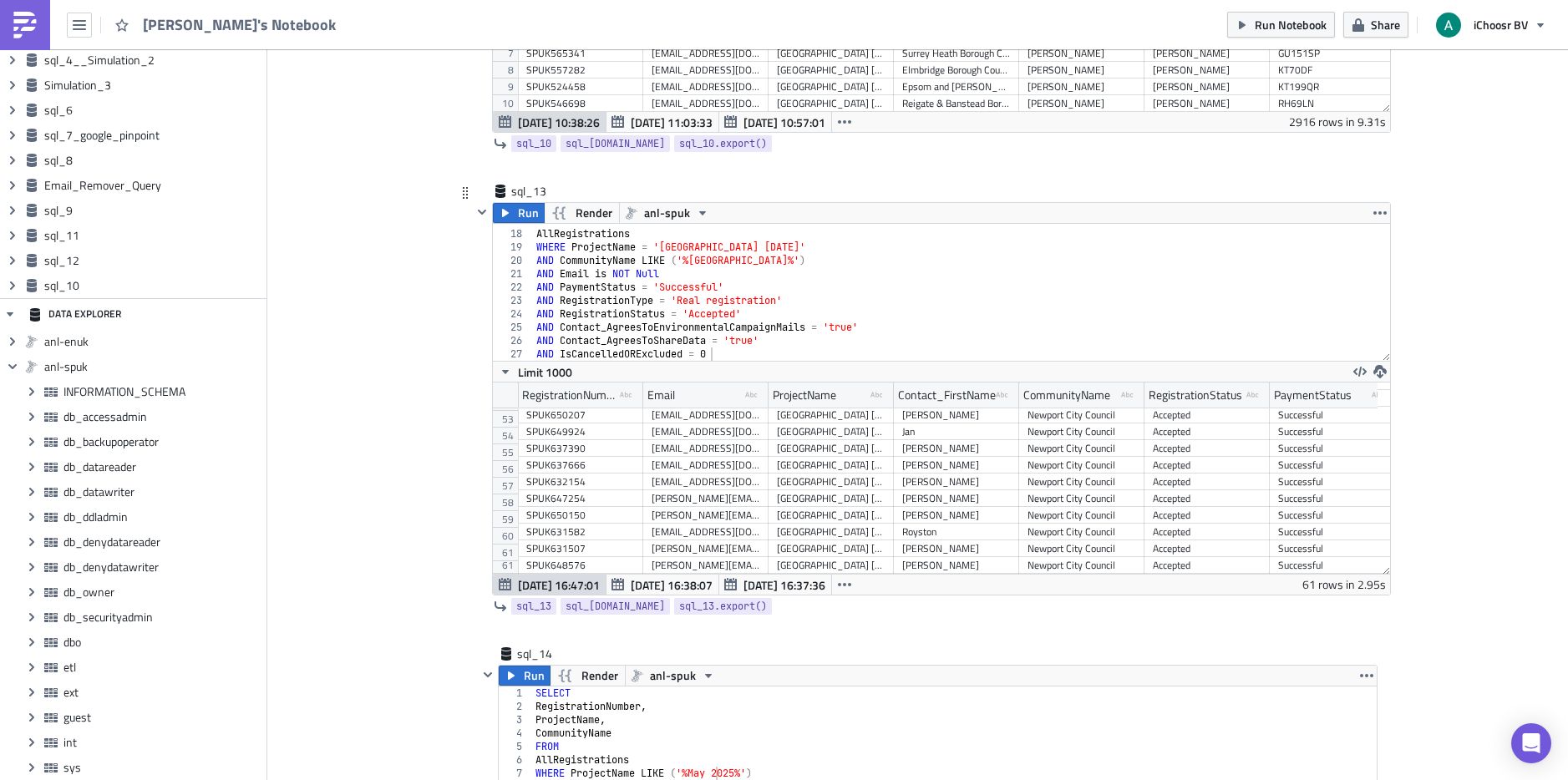
type textarea "AND Email is NOT Null"
drag, startPoint x: 667, startPoint y: 274, endPoint x: 528, endPoint y: 272, distance: 139.0
click at [533, 272] on div "FROM AllRegistrations WHERE ProjectName = '[GEOGRAPHIC_DATA] [DATE]' AND Commun…" at bounding box center [955, 295] width 845 height 163
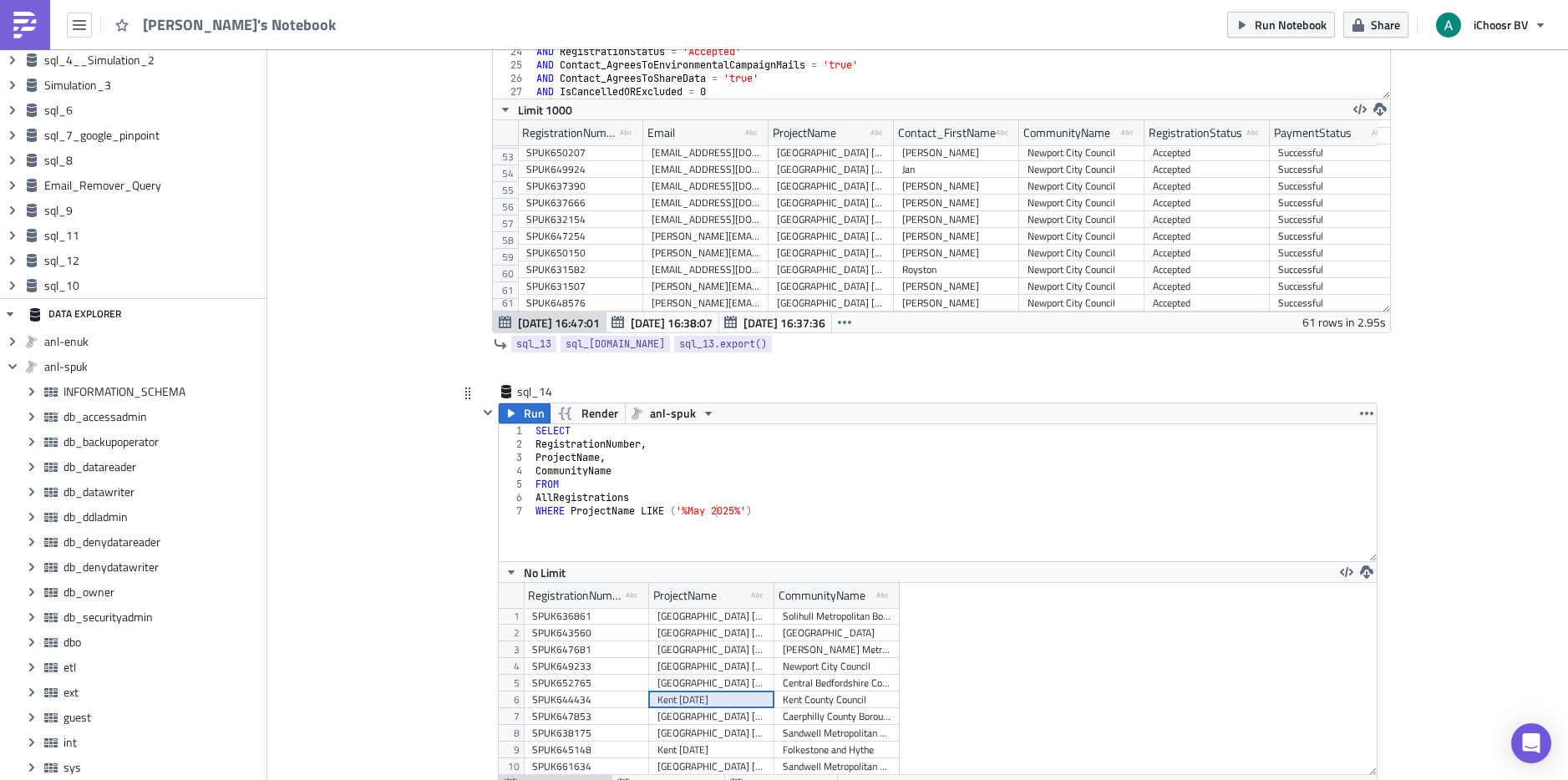
click at [823, 532] on div "SELECT RegistrationNumber , ProjectName , CommunityName FROM AllRegistrations W…" at bounding box center [955, 506] width 845 height 163
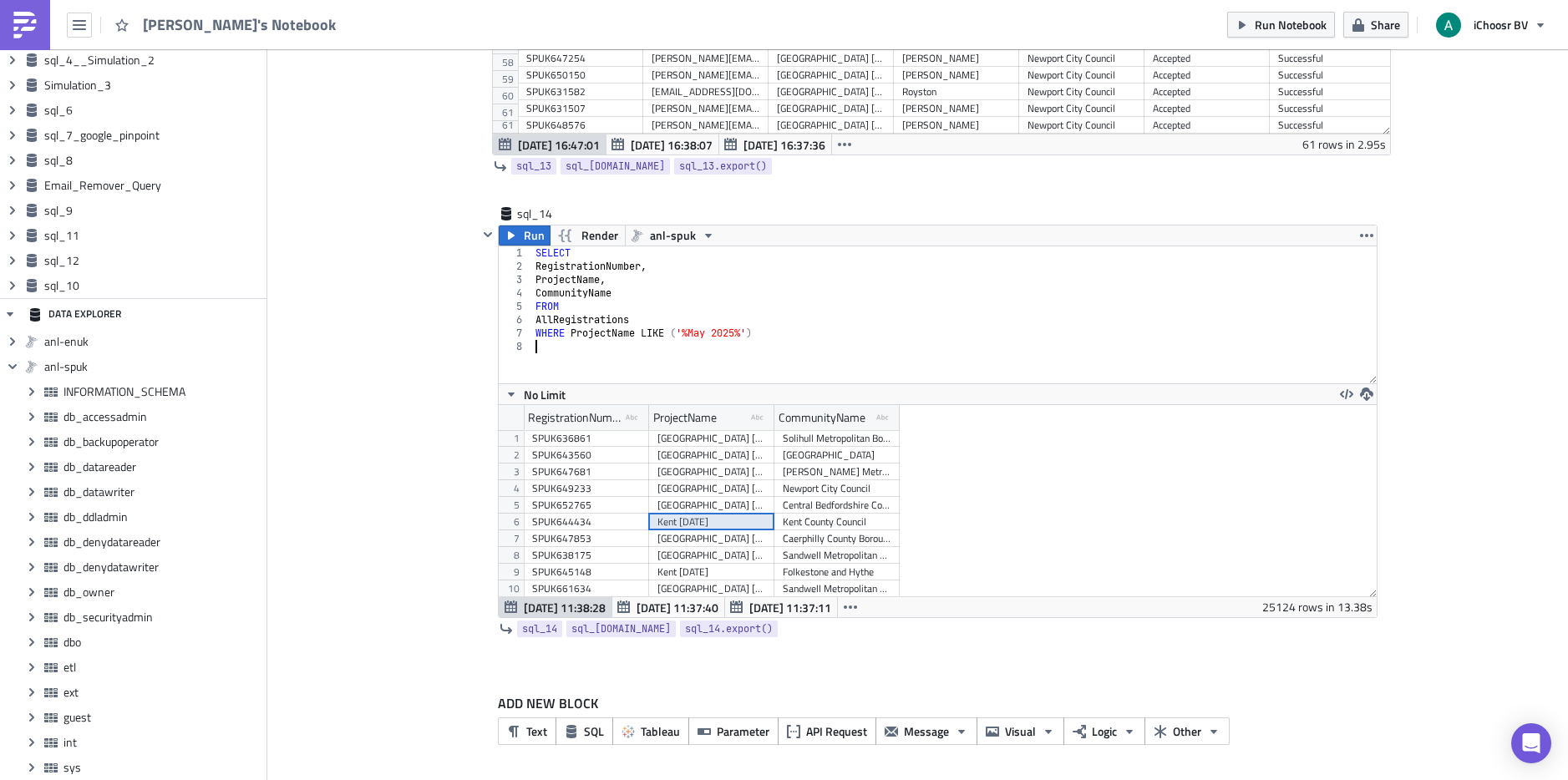
paste textarea "AND Email is NOT Null"
type textarea "AND Email is NOT Null"
click at [505, 241] on icon "button" at bounding box center [511, 236] width 14 height 14
click at [1364, 395] on icon "button" at bounding box center [1367, 394] width 14 height 14
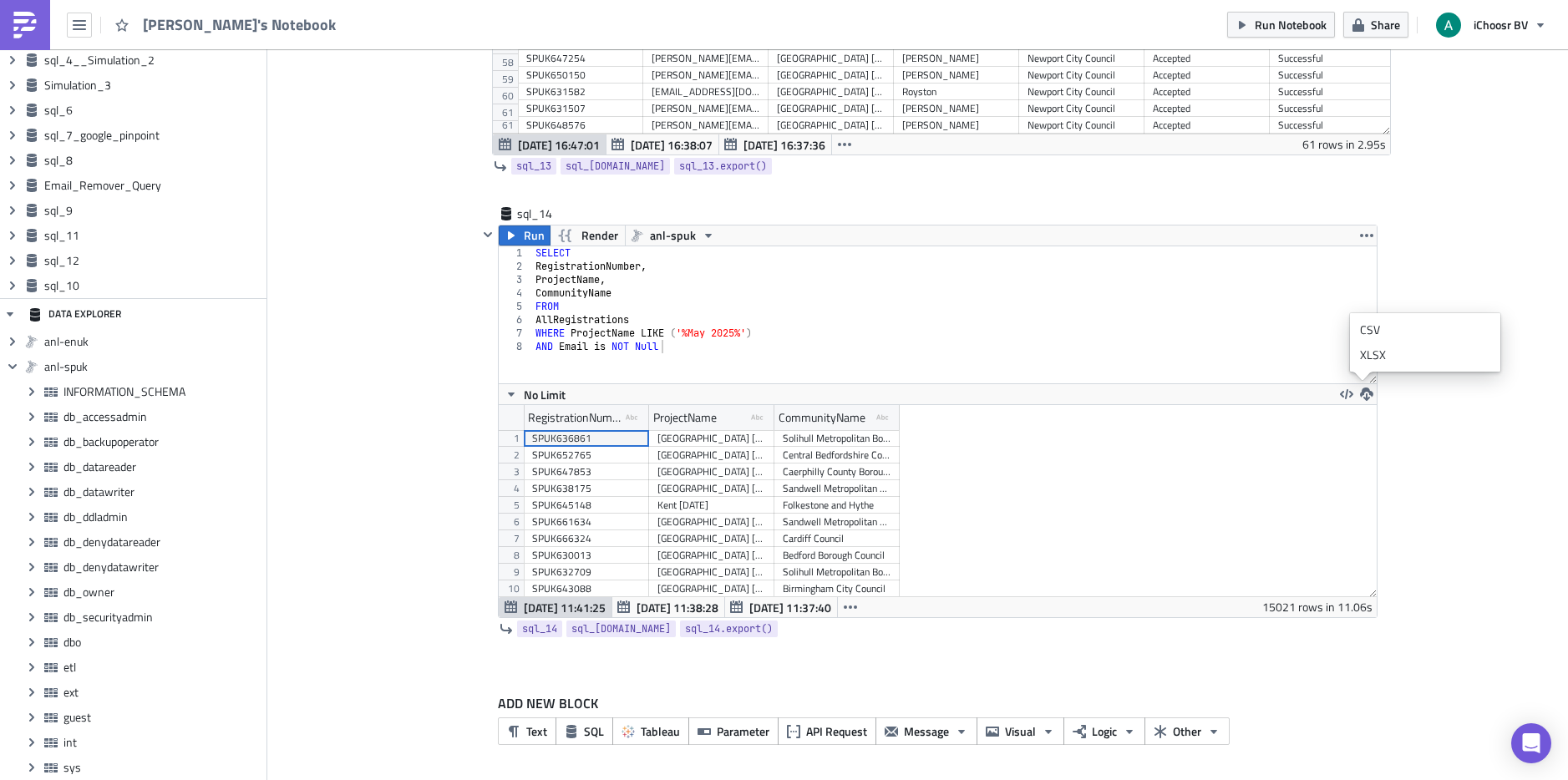
click at [1386, 326] on div "CSV" at bounding box center [1425, 330] width 130 height 17
